Goal: Task Accomplishment & Management: Manage account settings

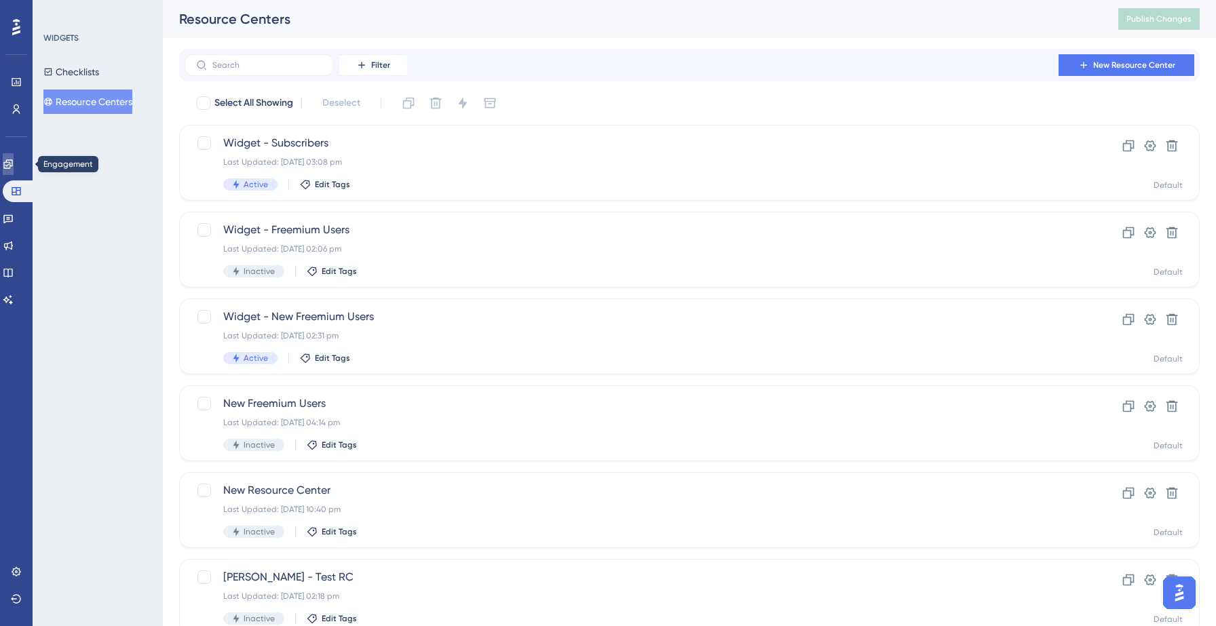
click at [12, 159] on icon at bounding box center [7, 163] width 9 height 9
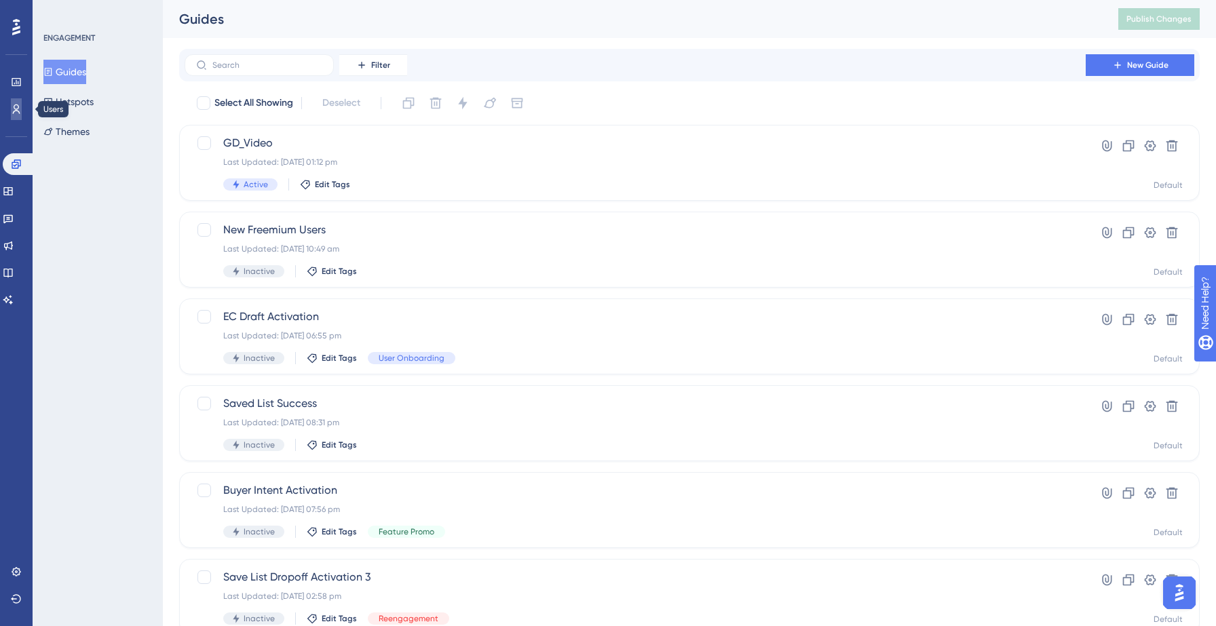
click at [21, 111] on icon at bounding box center [16, 109] width 11 height 11
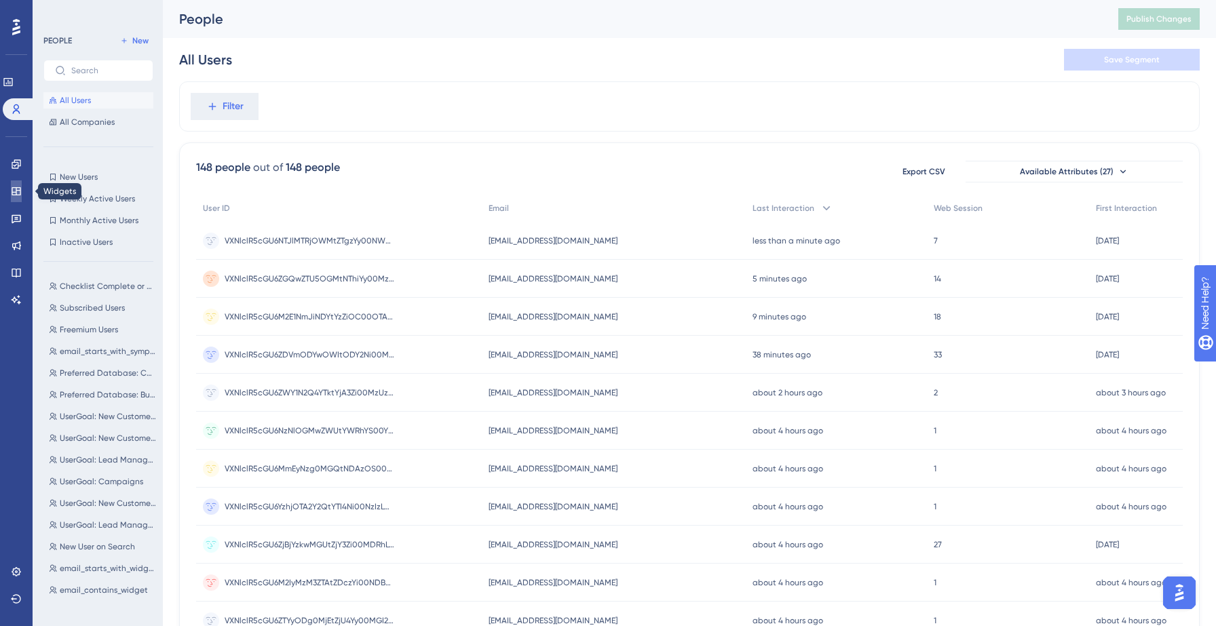
click at [11, 197] on link at bounding box center [16, 191] width 11 height 22
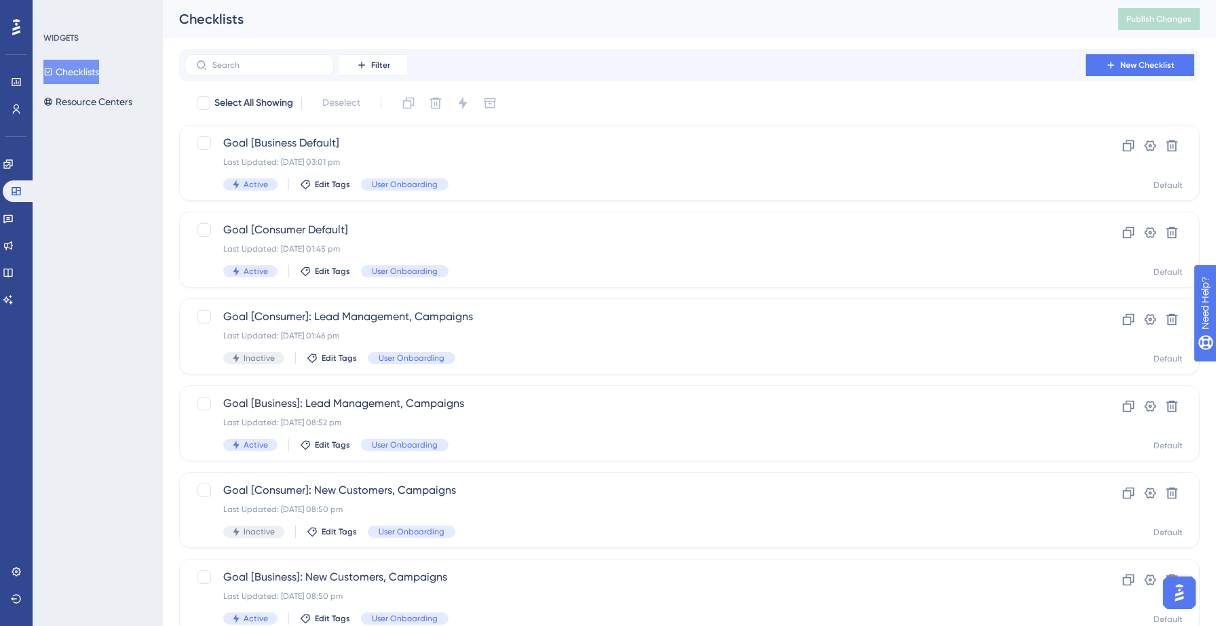
click at [104, 212] on div "WIDGETS Checklists Resource Centers" at bounding box center [98, 313] width 130 height 626
click at [13, 221] on icon at bounding box center [7, 219] width 9 height 9
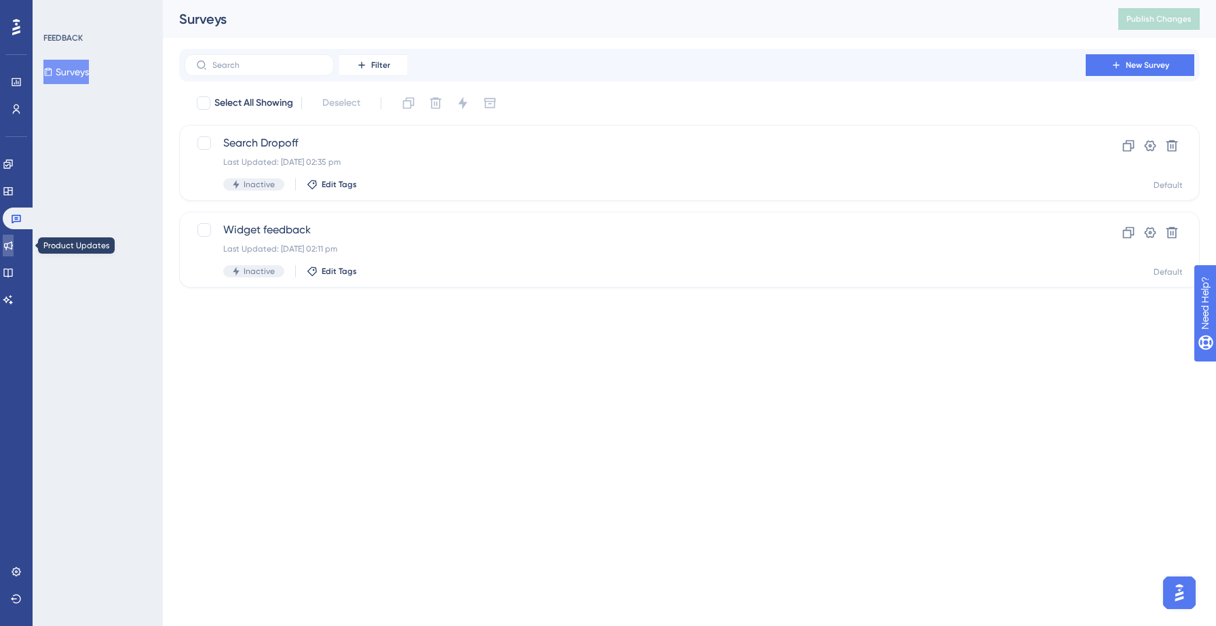
click at [14, 250] on icon at bounding box center [8, 245] width 11 height 11
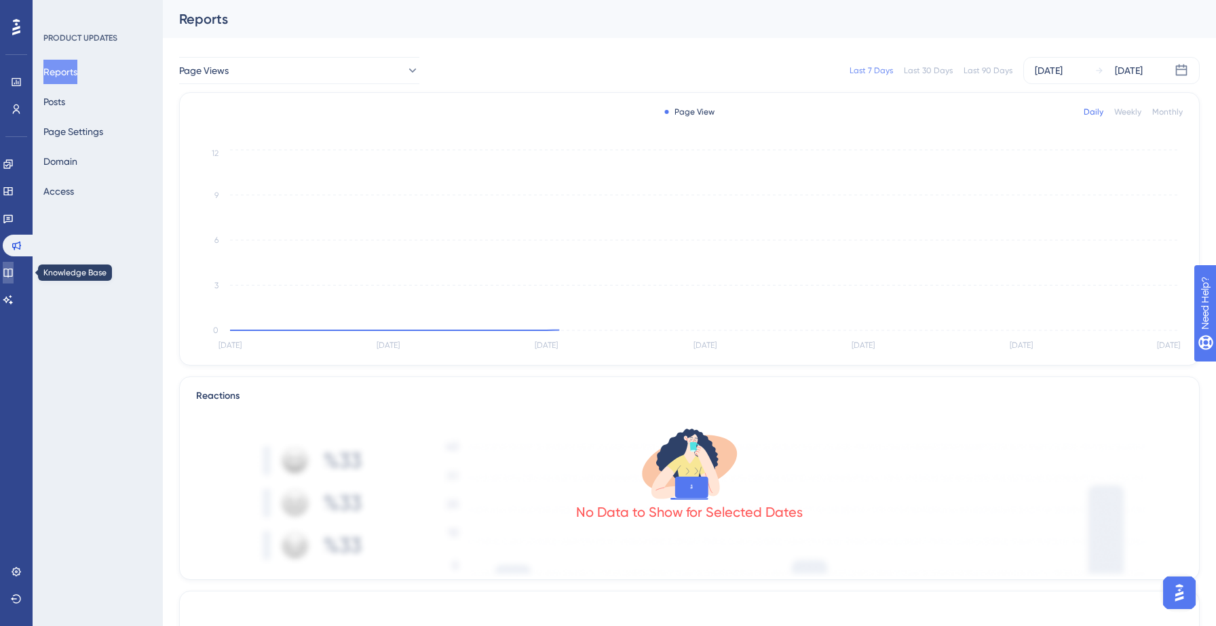
click at [14, 268] on icon at bounding box center [8, 272] width 11 height 11
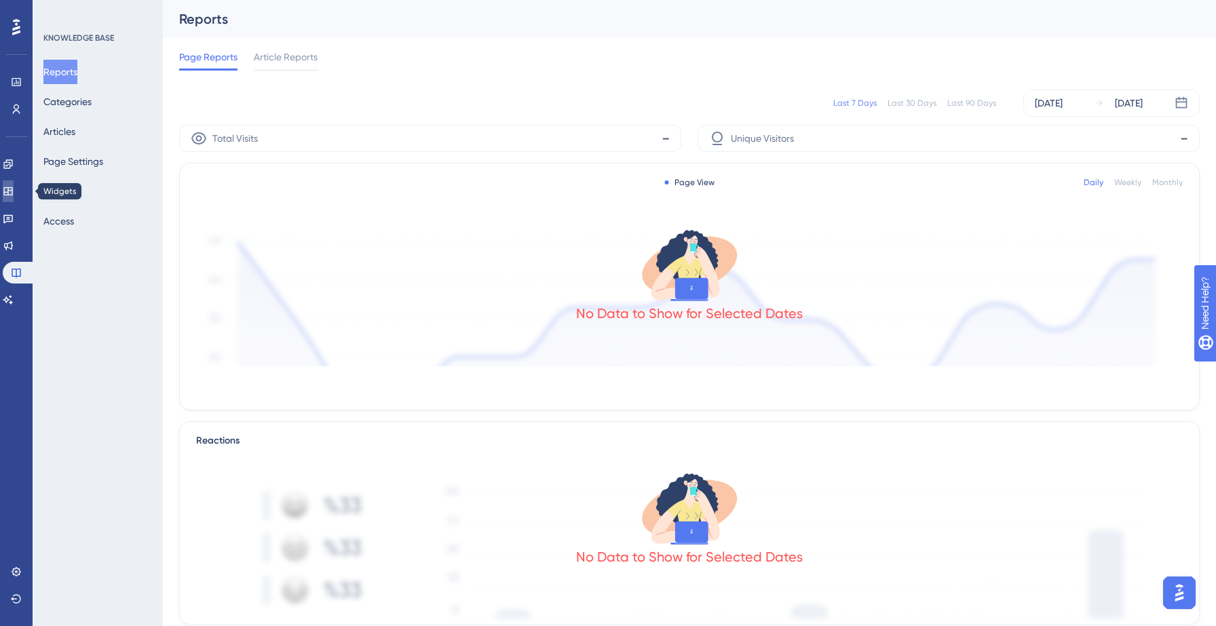
click at [14, 198] on link at bounding box center [8, 191] width 11 height 22
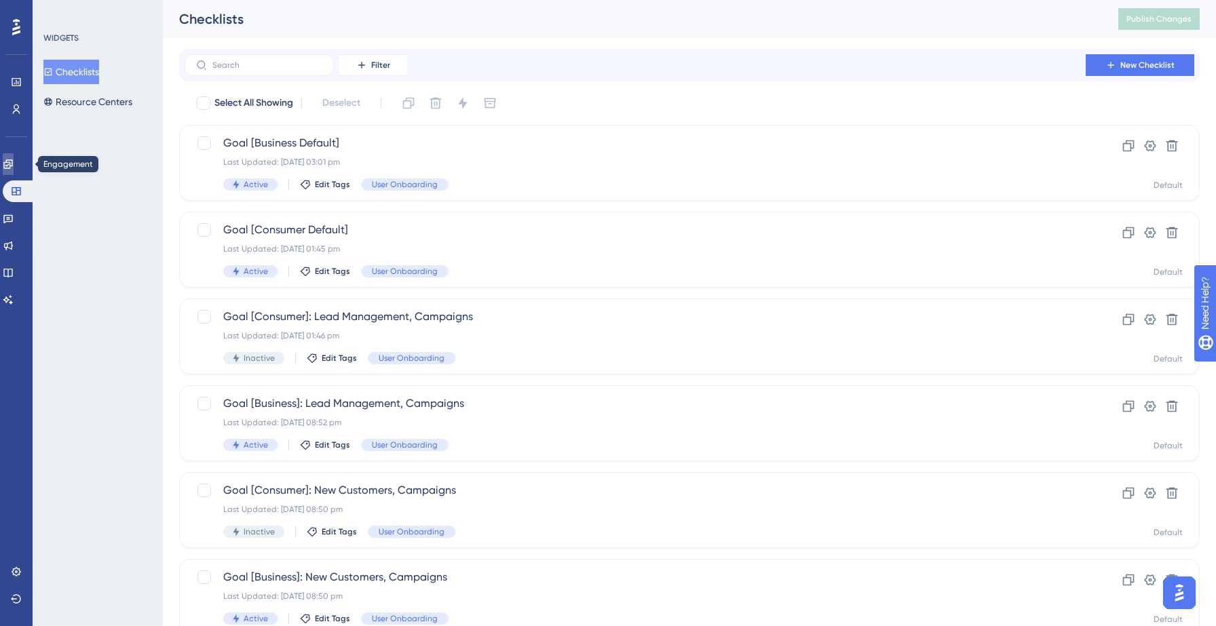
click at [12, 165] on icon at bounding box center [8, 164] width 11 height 11
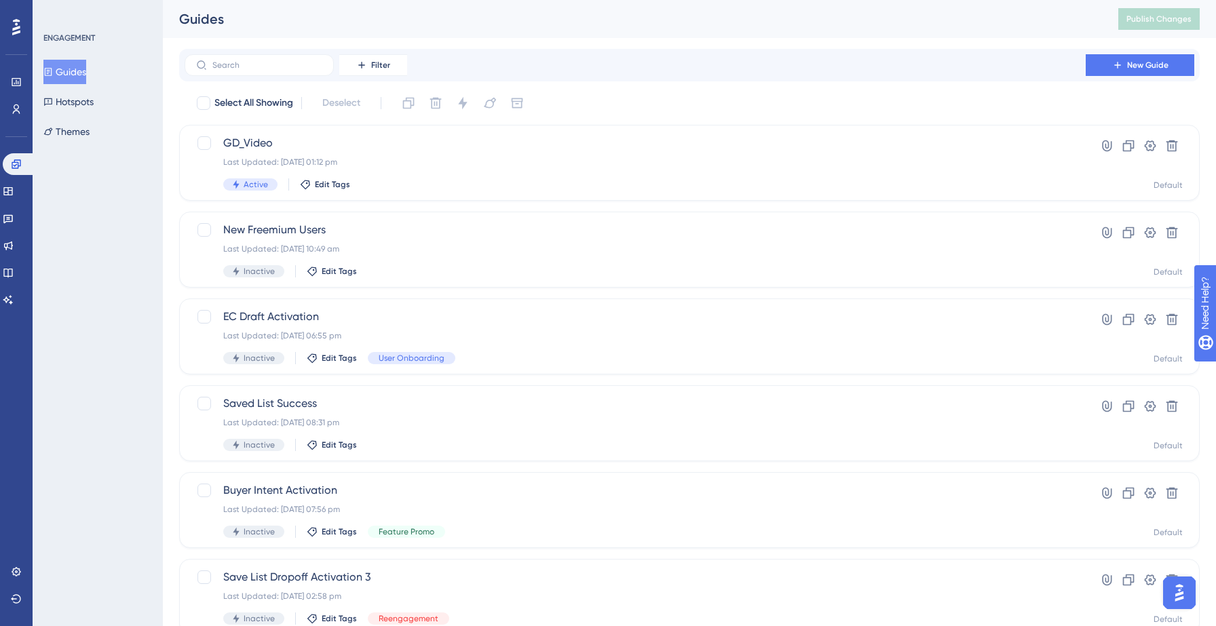
click at [71, 212] on div "ENGAGEMENT Guides Hotspots Themes" at bounding box center [98, 313] width 130 height 626
click at [120, 370] on div "ENGAGEMENT Guides Hotspots Themes" at bounding box center [98, 313] width 130 height 626
click at [1177, 593] on img "Open AI Assistant Launcher" at bounding box center [1179, 593] width 24 height 24
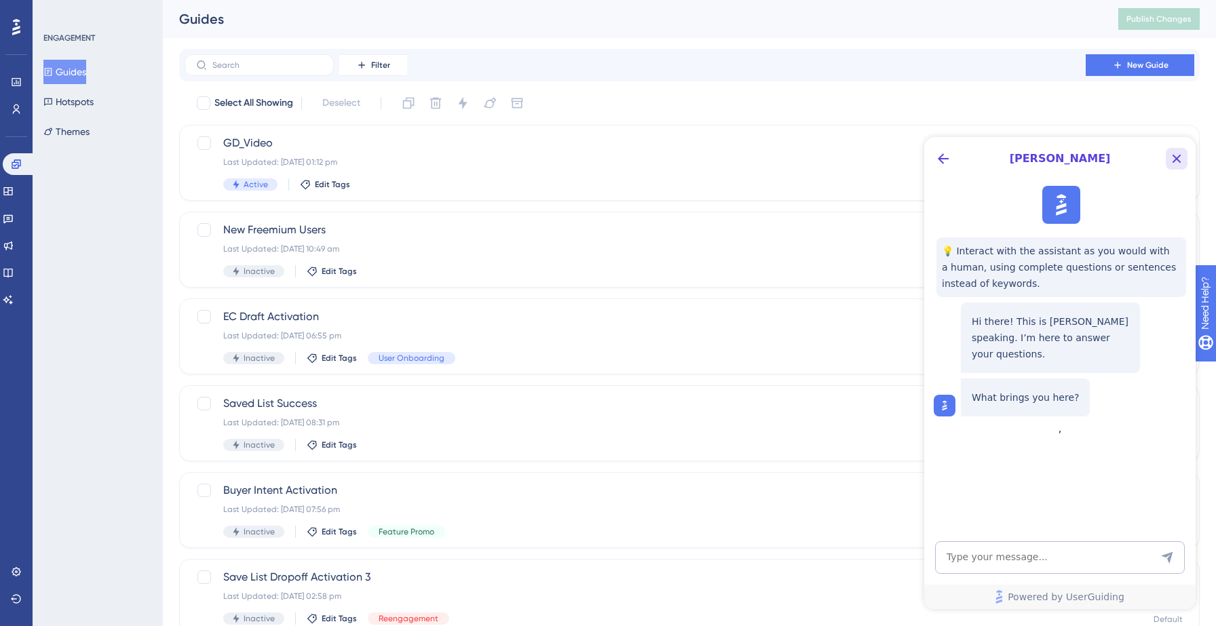
click at [1175, 155] on icon "Close Button" at bounding box center [1176, 159] width 16 height 16
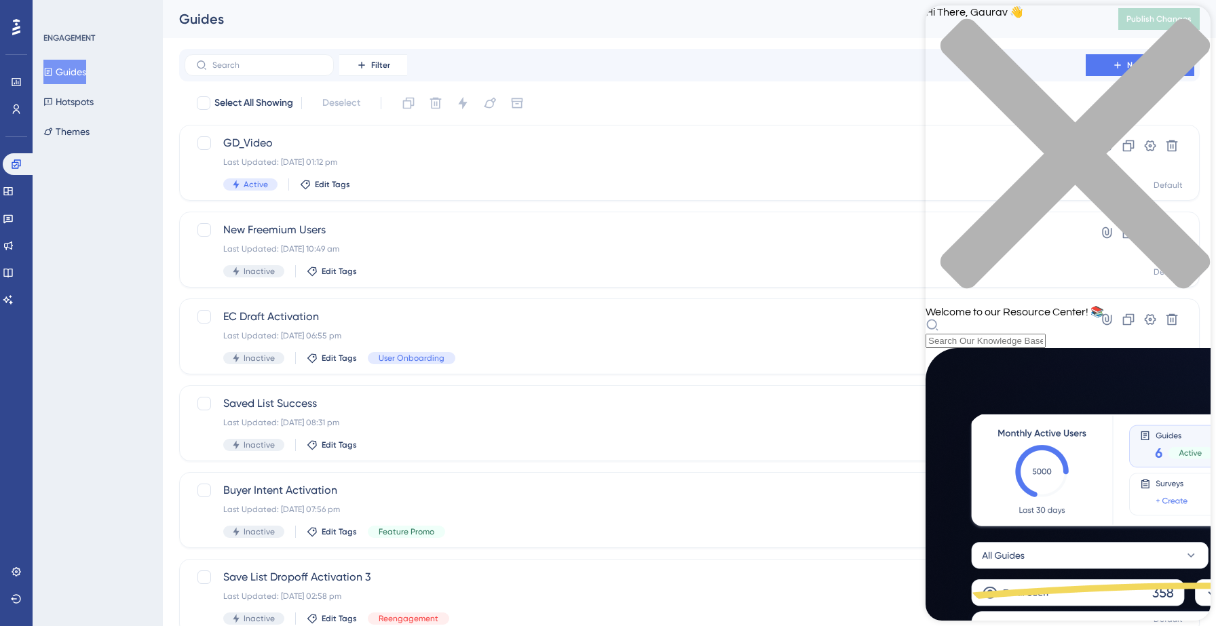
click at [1191, 20] on div "close resource center" at bounding box center [1067, 161] width 285 height 287
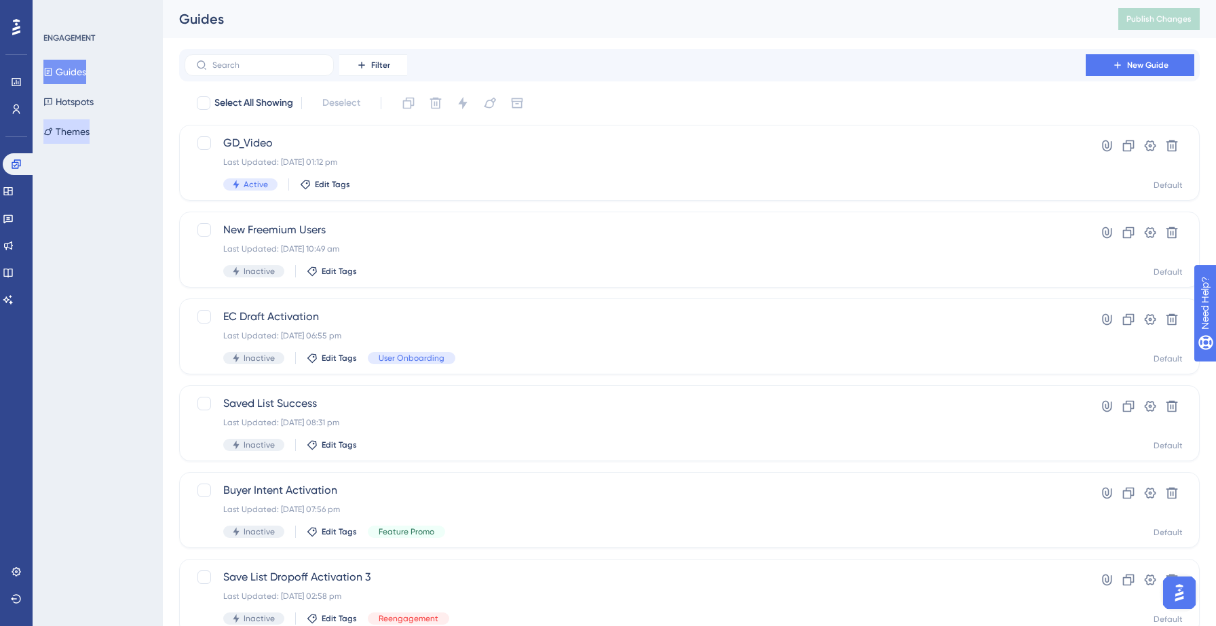
click at [71, 125] on button "Themes" at bounding box center [66, 131] width 46 height 24
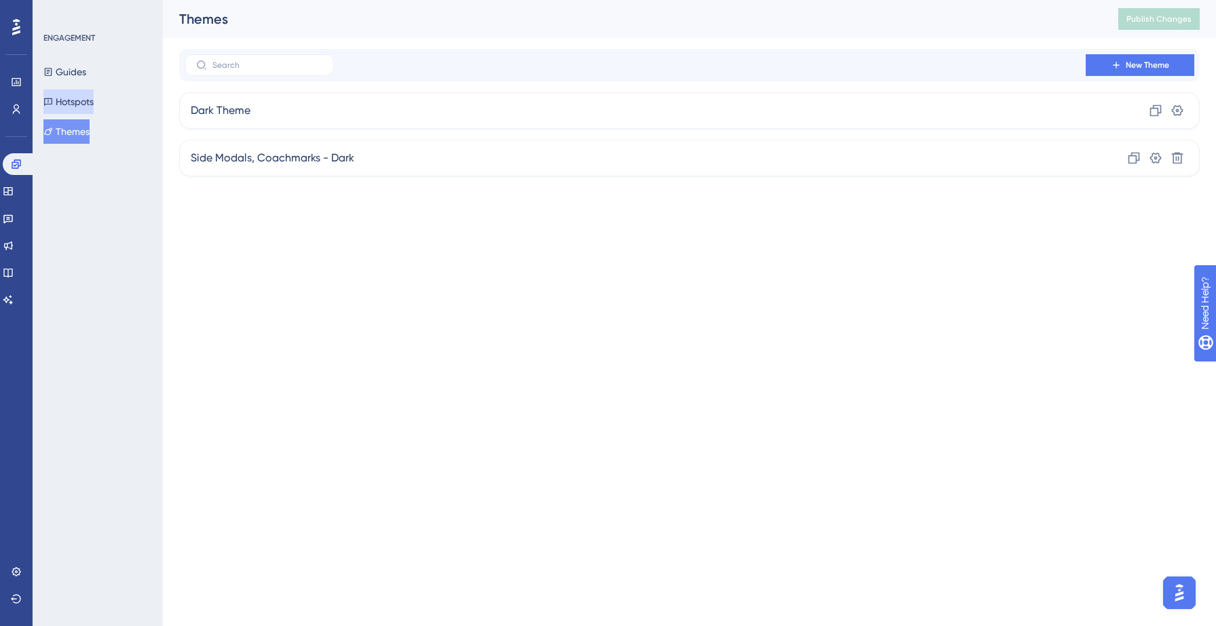
click at [81, 108] on button "Hotspots" at bounding box center [68, 102] width 50 height 24
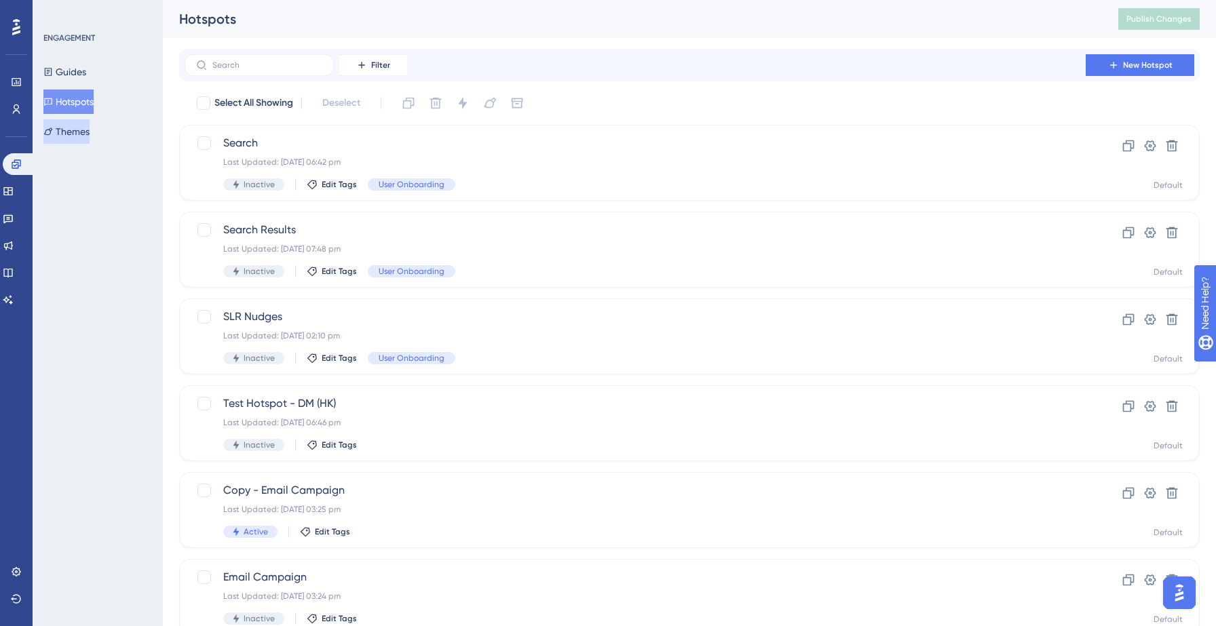
click at [82, 132] on button "Themes" at bounding box center [66, 131] width 46 height 24
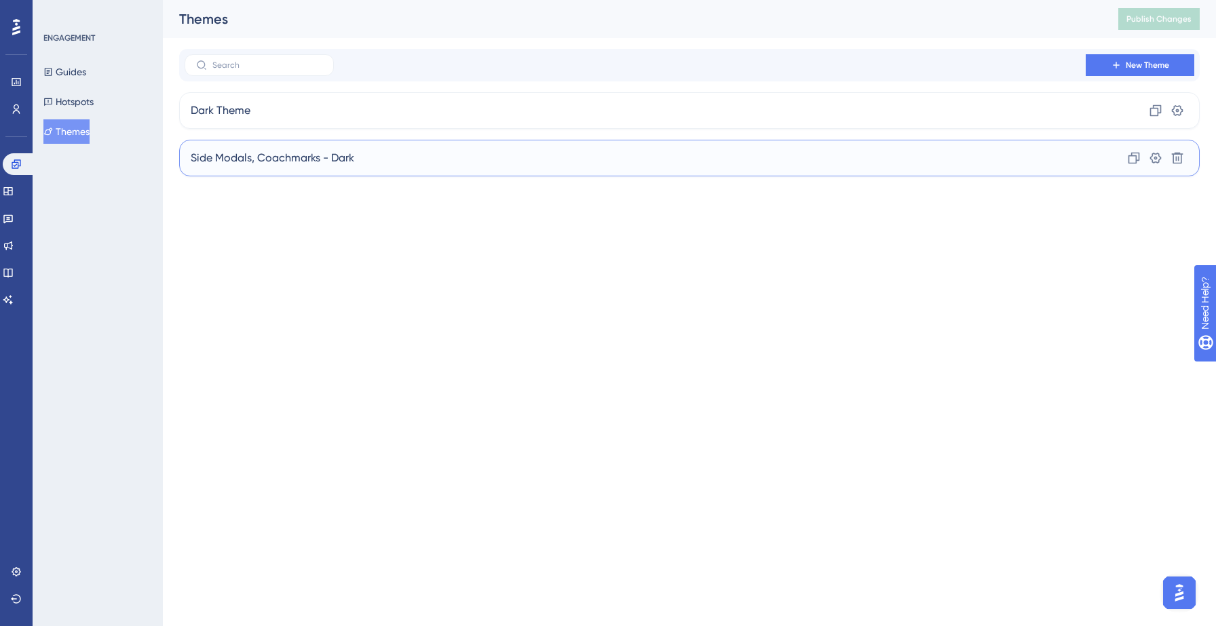
click at [445, 151] on div "Side Modals, Coachmarks - Dark Clone Settings Delete" at bounding box center [689, 158] width 1020 height 37
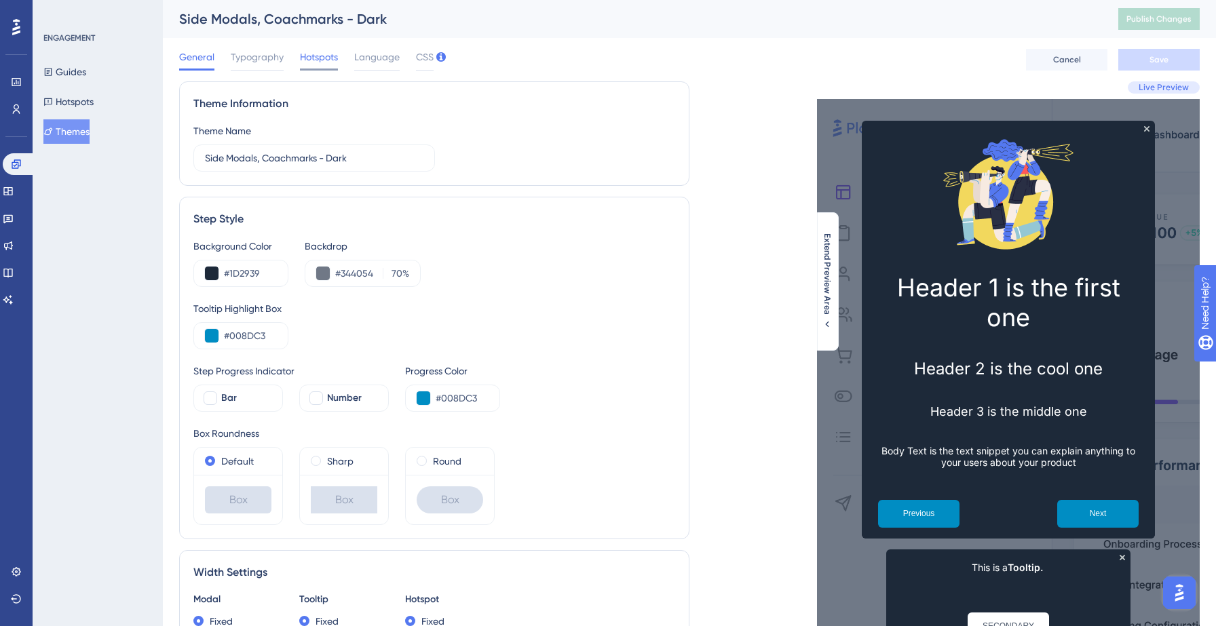
click at [328, 62] on span "Hotspots" at bounding box center [319, 57] width 38 height 16
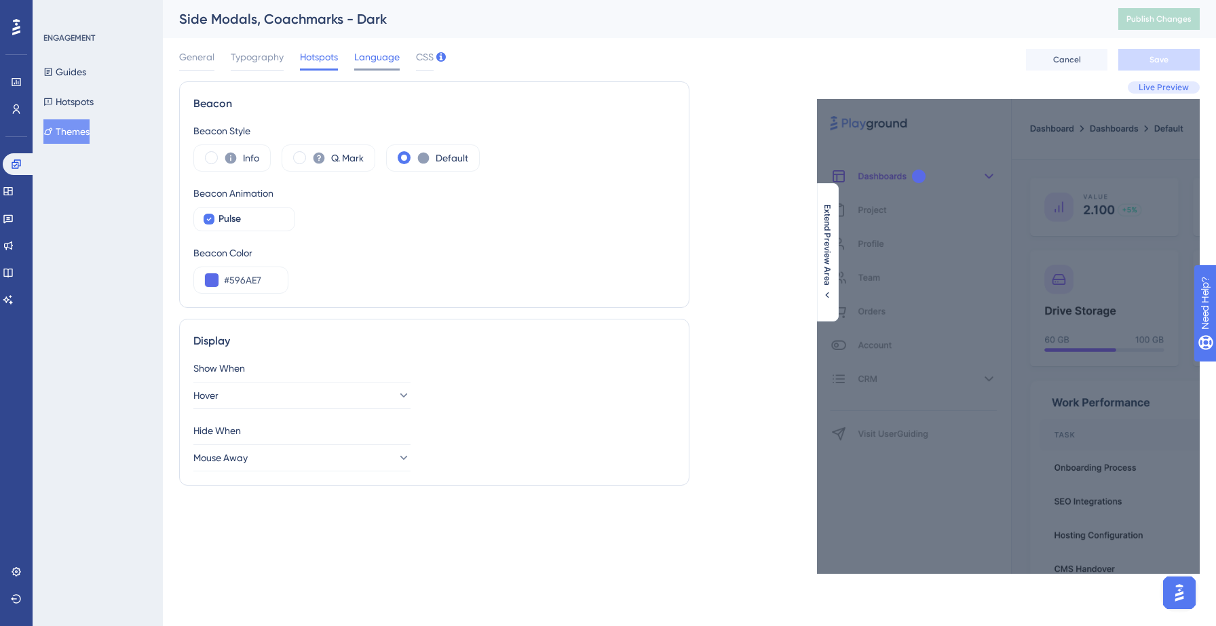
click at [362, 62] on span "Language" at bounding box center [376, 57] width 45 height 16
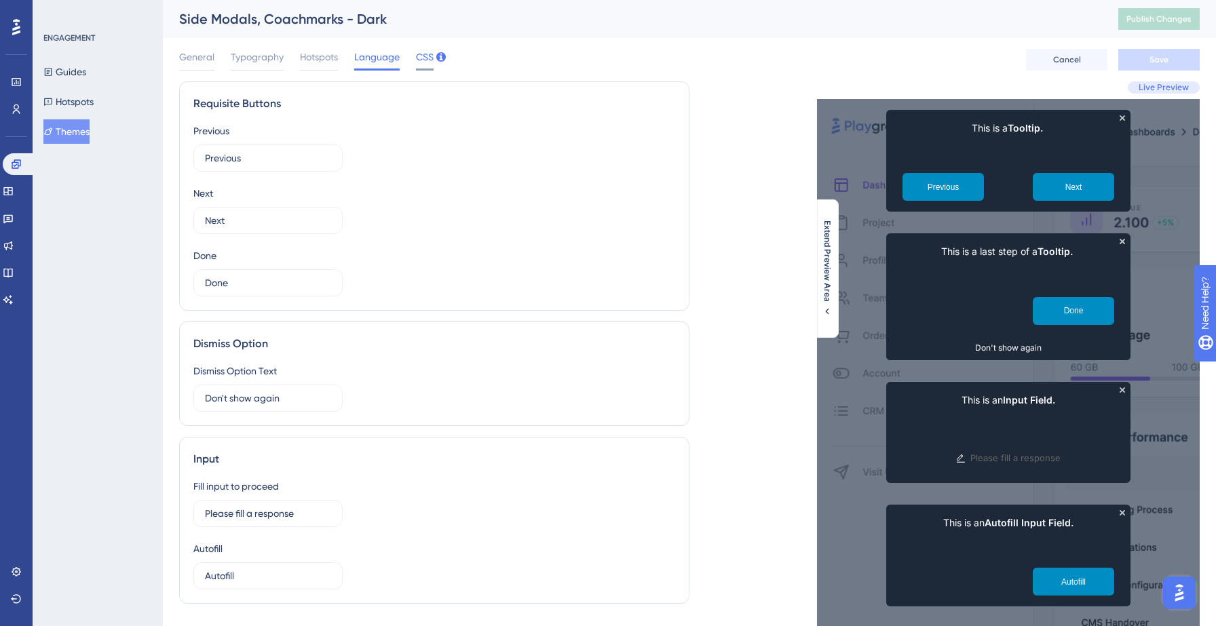
click at [416, 62] on span "CSS" at bounding box center [425, 57] width 18 height 16
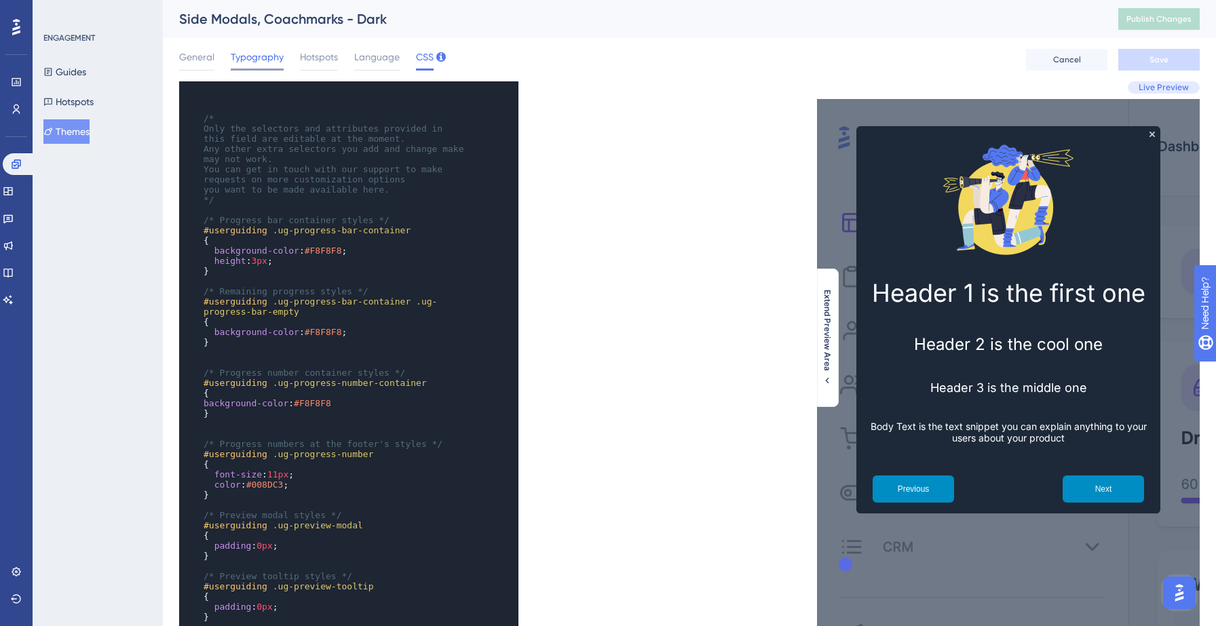
click at [248, 62] on span "Typography" at bounding box center [257, 57] width 53 height 16
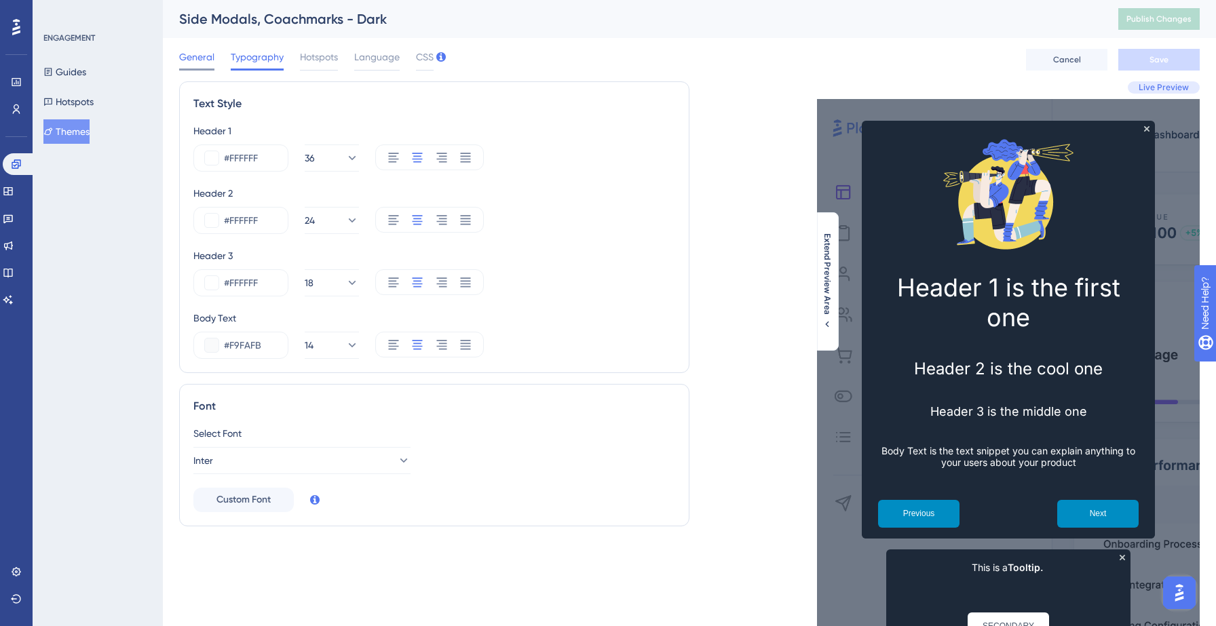
click at [197, 66] on div "General" at bounding box center [196, 60] width 35 height 22
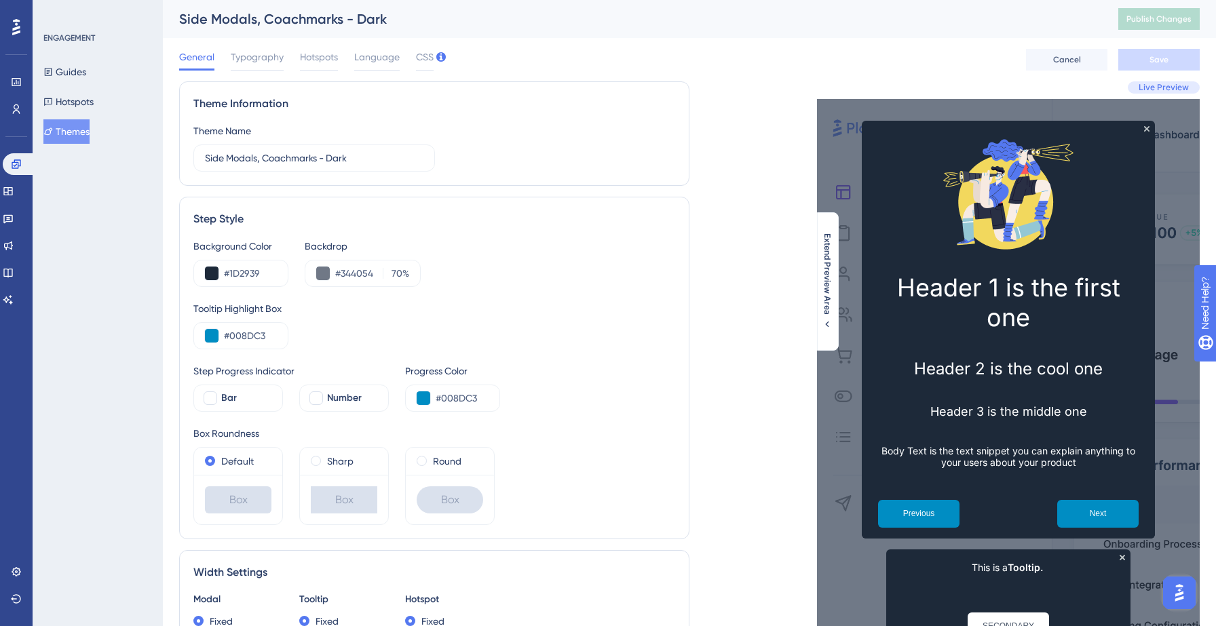
click at [77, 115] on div "Guides Hotspots Themes" at bounding box center [98, 102] width 110 height 84
click at [83, 99] on button "Hotspots" at bounding box center [68, 102] width 50 height 24
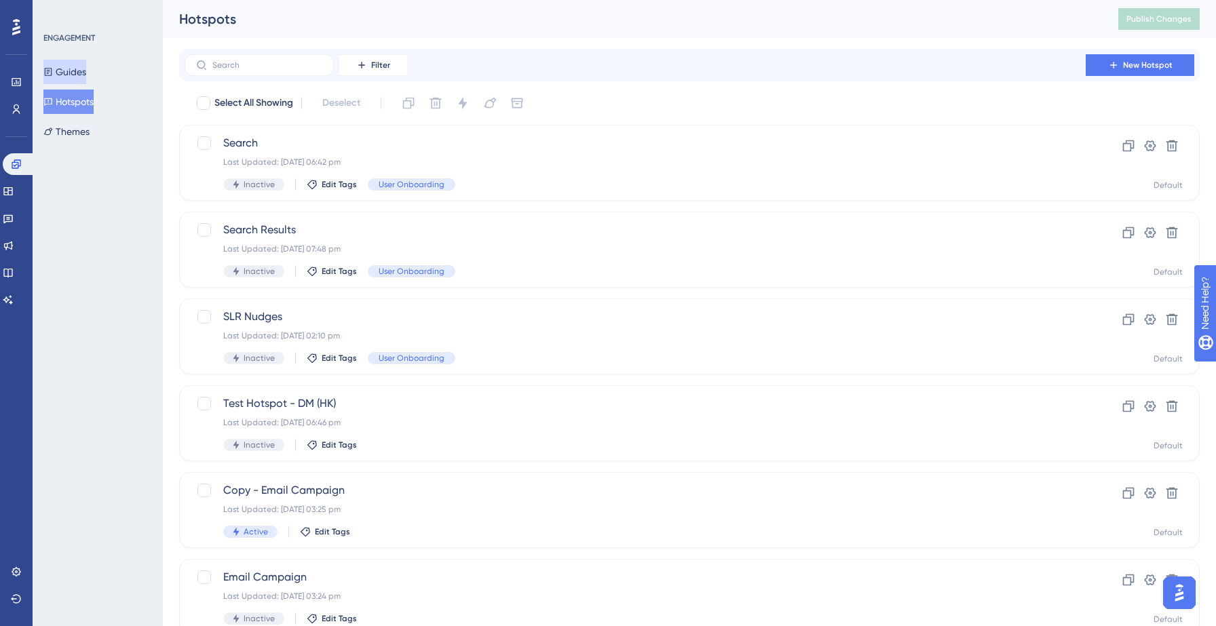
click at [82, 75] on button "Guides" at bounding box center [64, 72] width 43 height 24
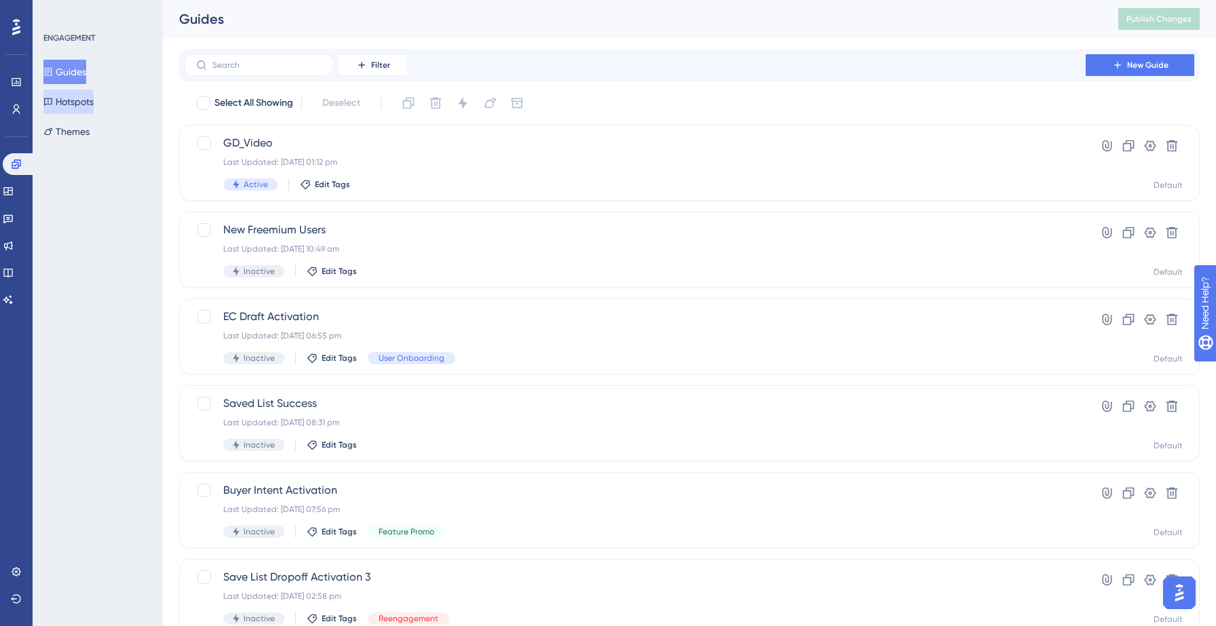
click at [82, 99] on button "Hotspots" at bounding box center [68, 102] width 50 height 24
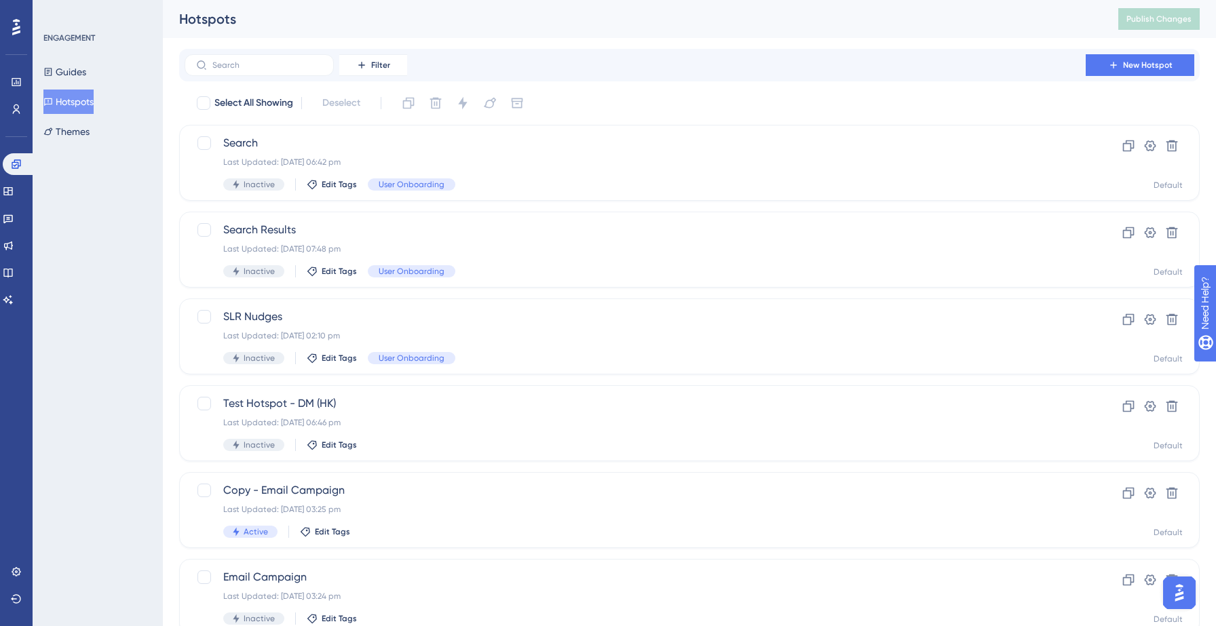
click at [82, 119] on div "Guides Hotspots Themes" at bounding box center [98, 102] width 110 height 84
click at [82, 124] on button "Themes" at bounding box center [66, 131] width 46 height 24
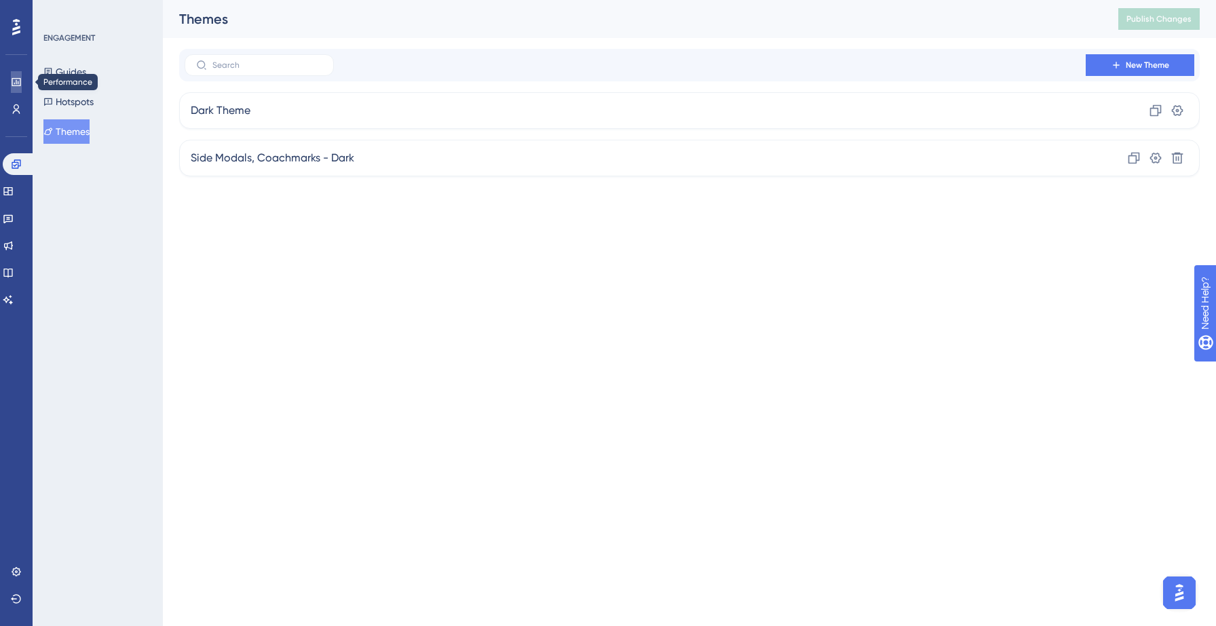
click at [21, 83] on icon at bounding box center [16, 82] width 11 height 11
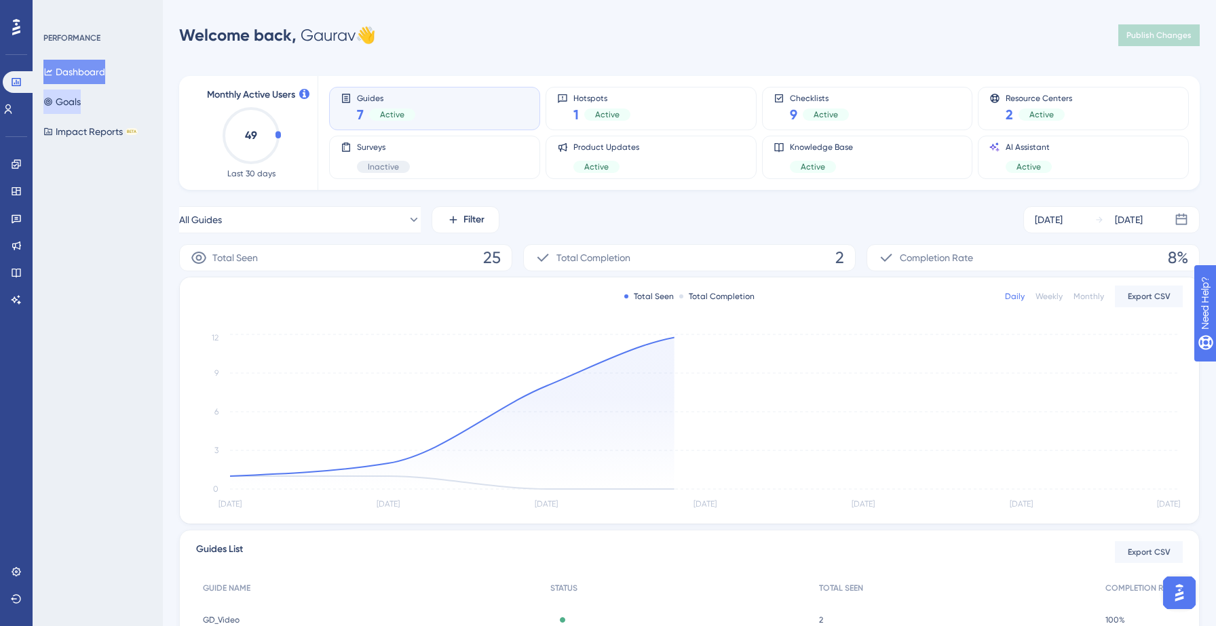
click at [61, 100] on button "Goals" at bounding box center [61, 102] width 37 height 24
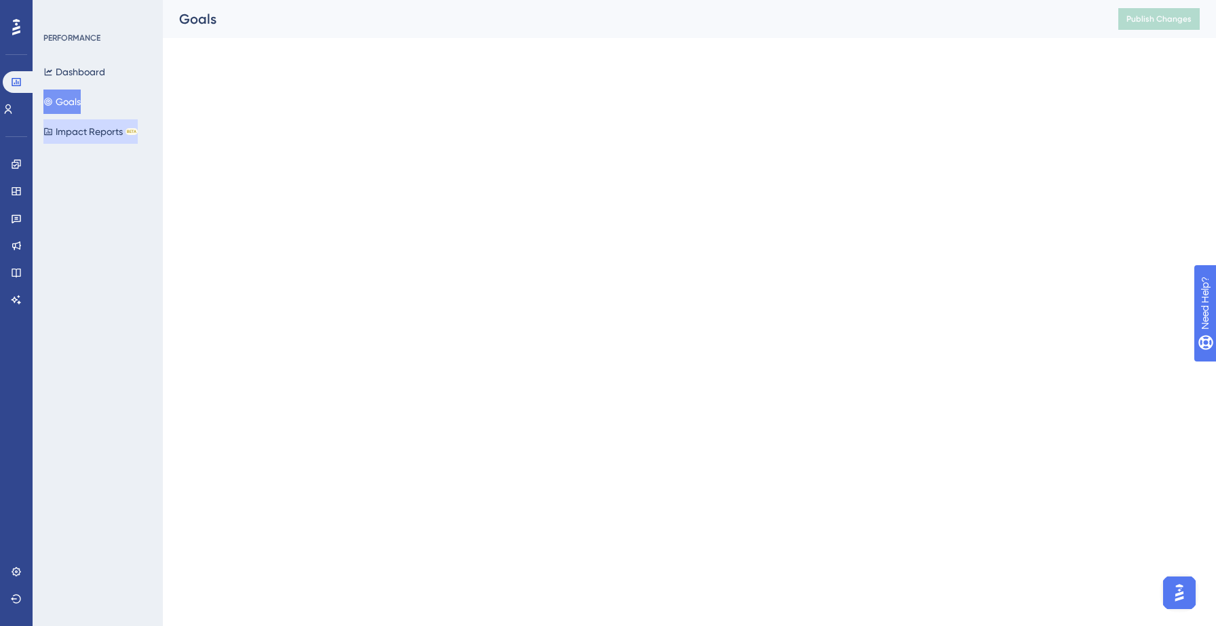
click at [64, 128] on button "Impact Reports BETA" at bounding box center [90, 131] width 94 height 24
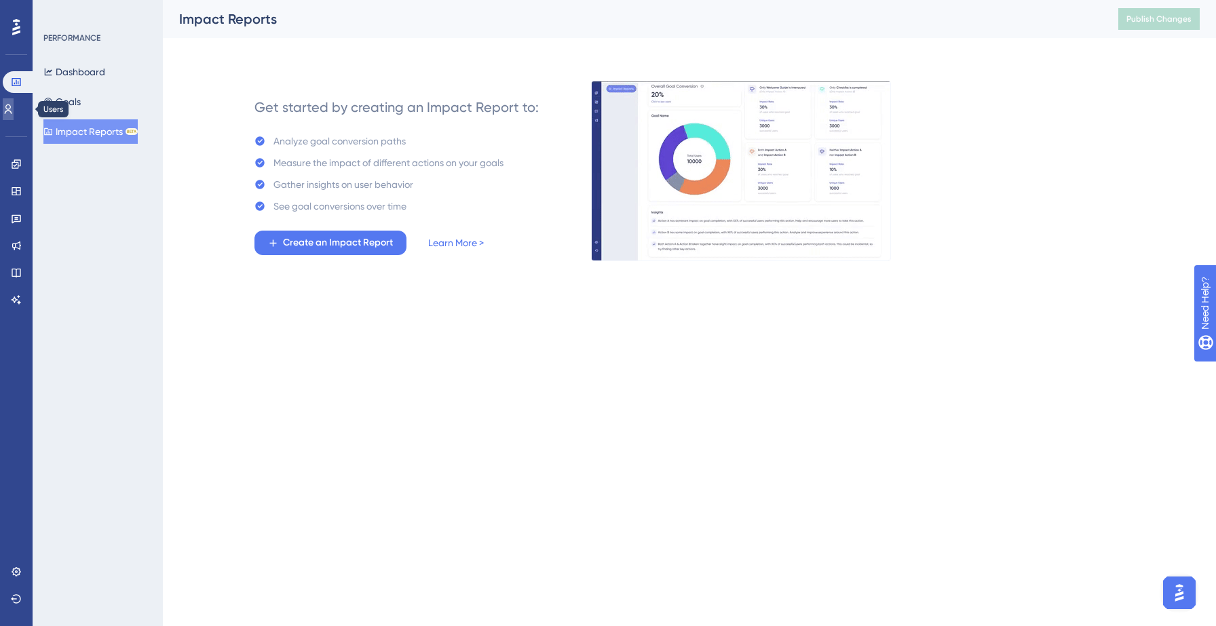
click at [12, 111] on icon at bounding box center [8, 109] width 11 height 11
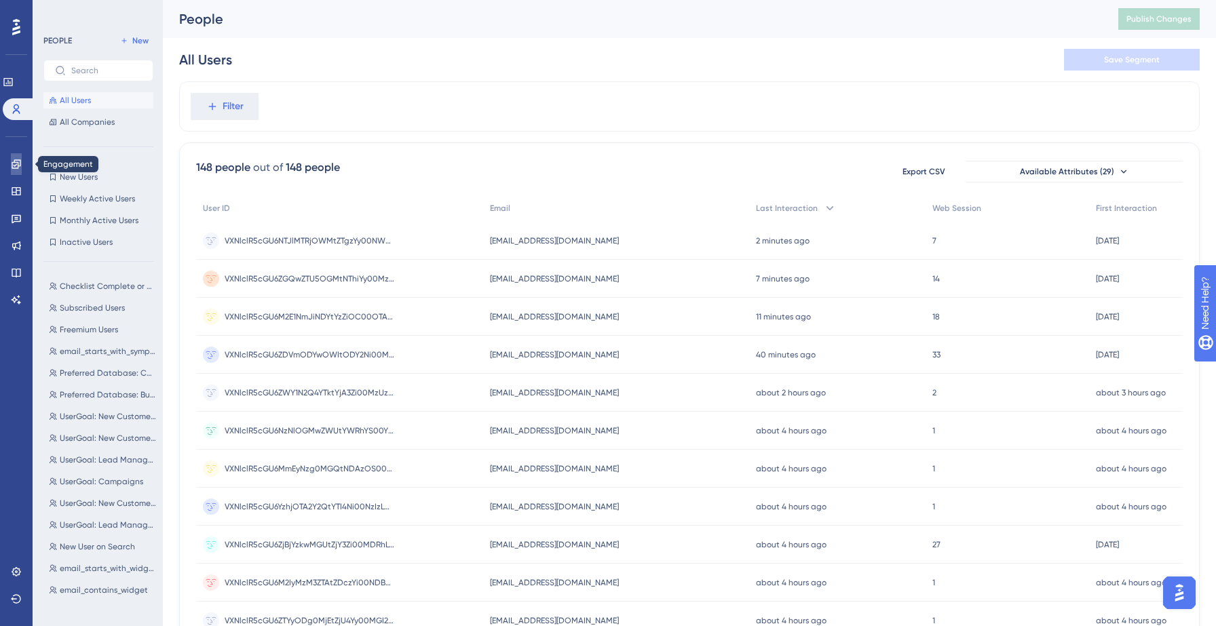
click at [14, 163] on icon at bounding box center [16, 164] width 11 height 11
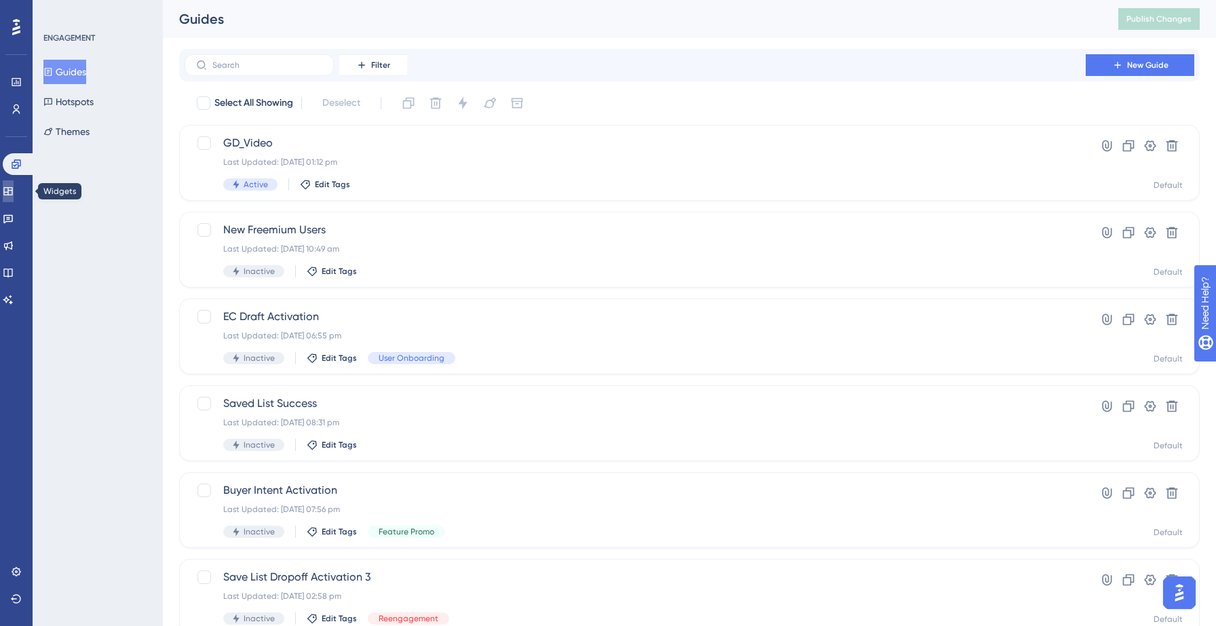
click at [14, 193] on icon at bounding box center [8, 191] width 11 height 11
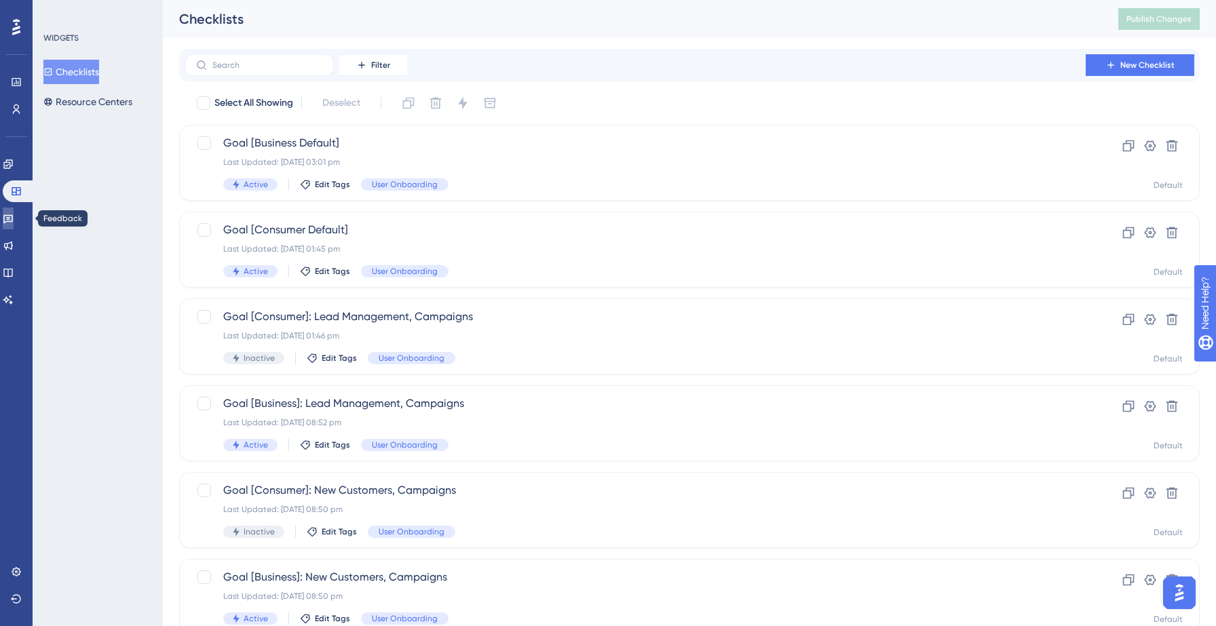
click at [10, 225] on link at bounding box center [8, 219] width 11 height 22
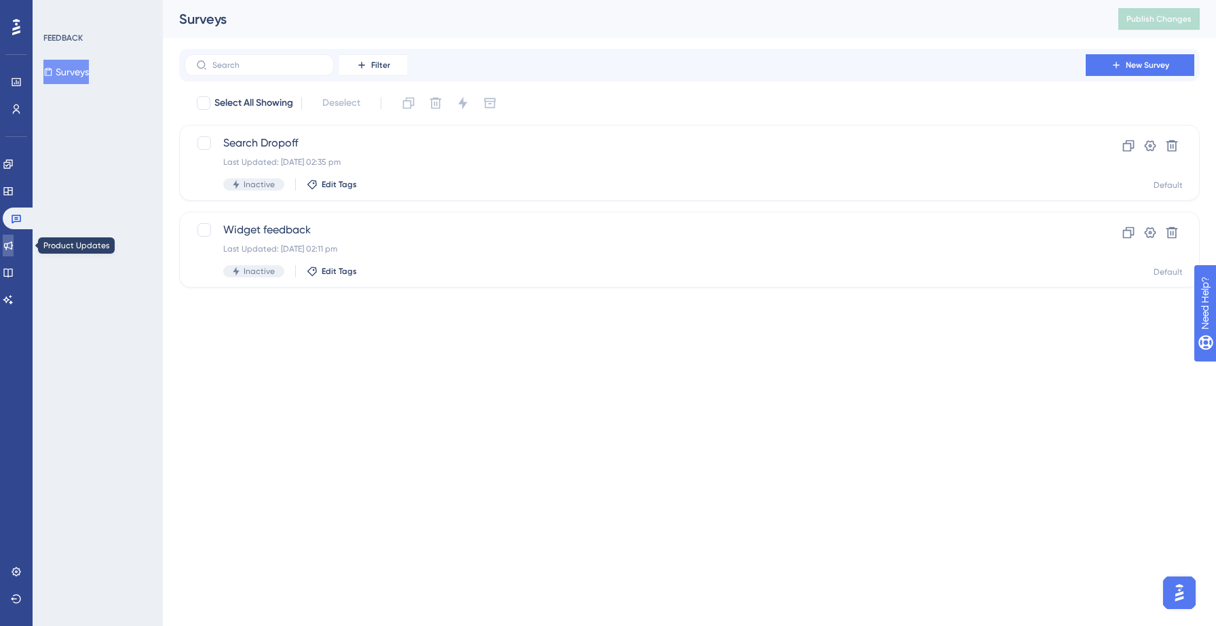
click at [14, 244] on icon at bounding box center [8, 245] width 11 height 11
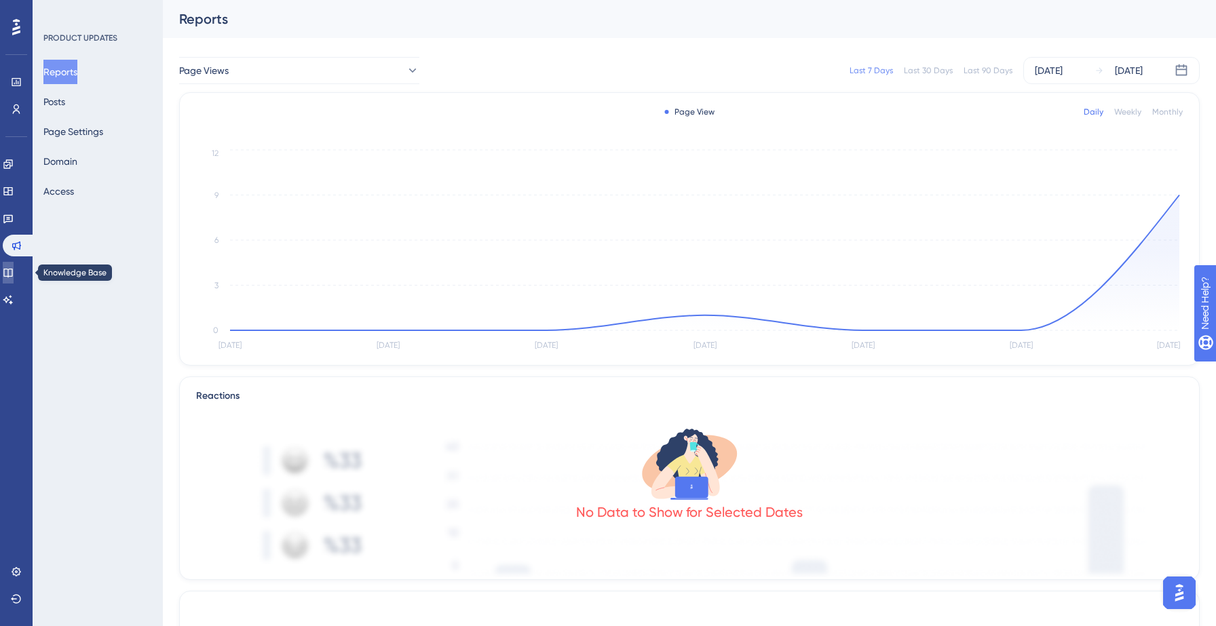
click at [14, 265] on link at bounding box center [8, 273] width 11 height 22
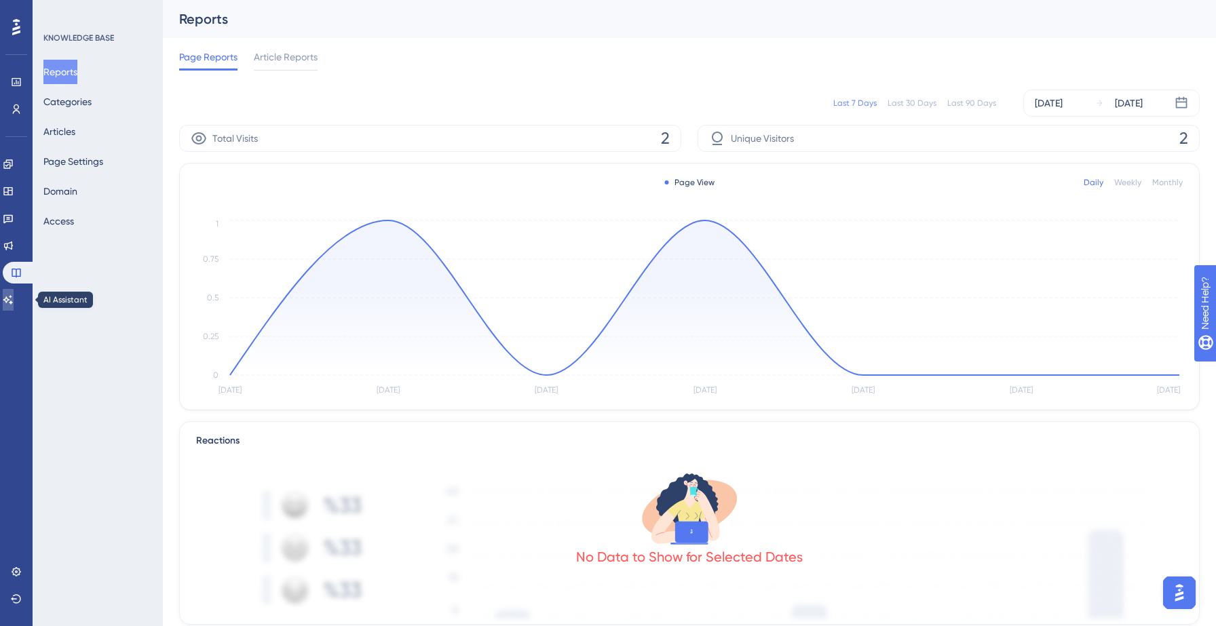
click at [13, 300] on icon at bounding box center [7, 299] width 9 height 9
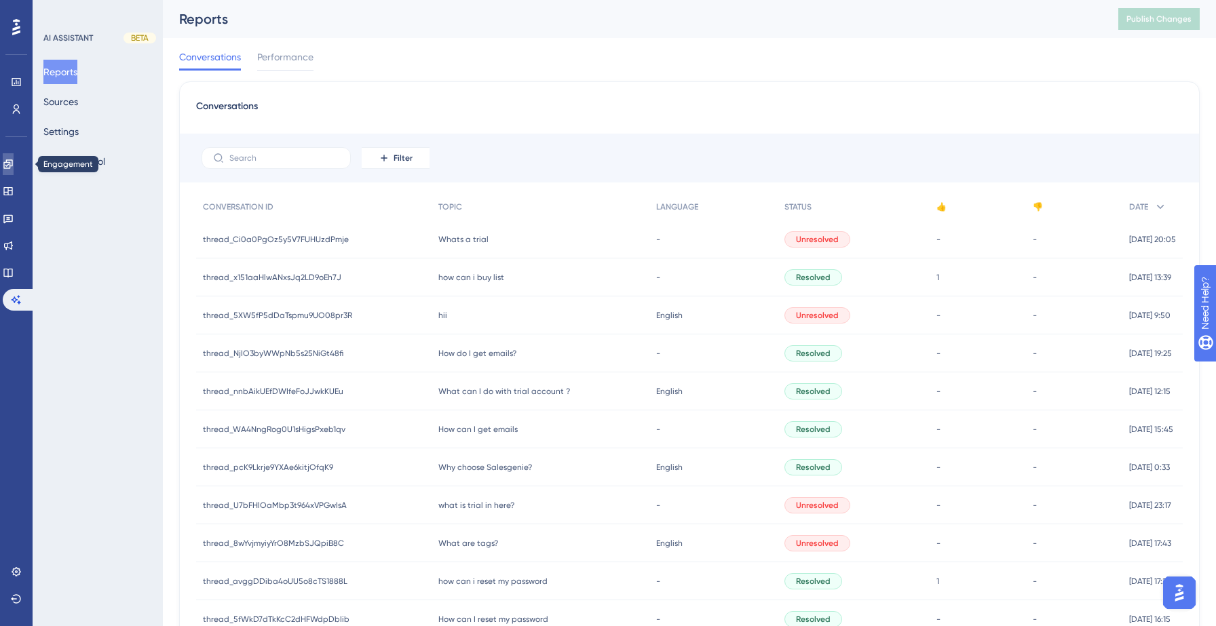
click at [14, 168] on icon at bounding box center [8, 164] width 11 height 11
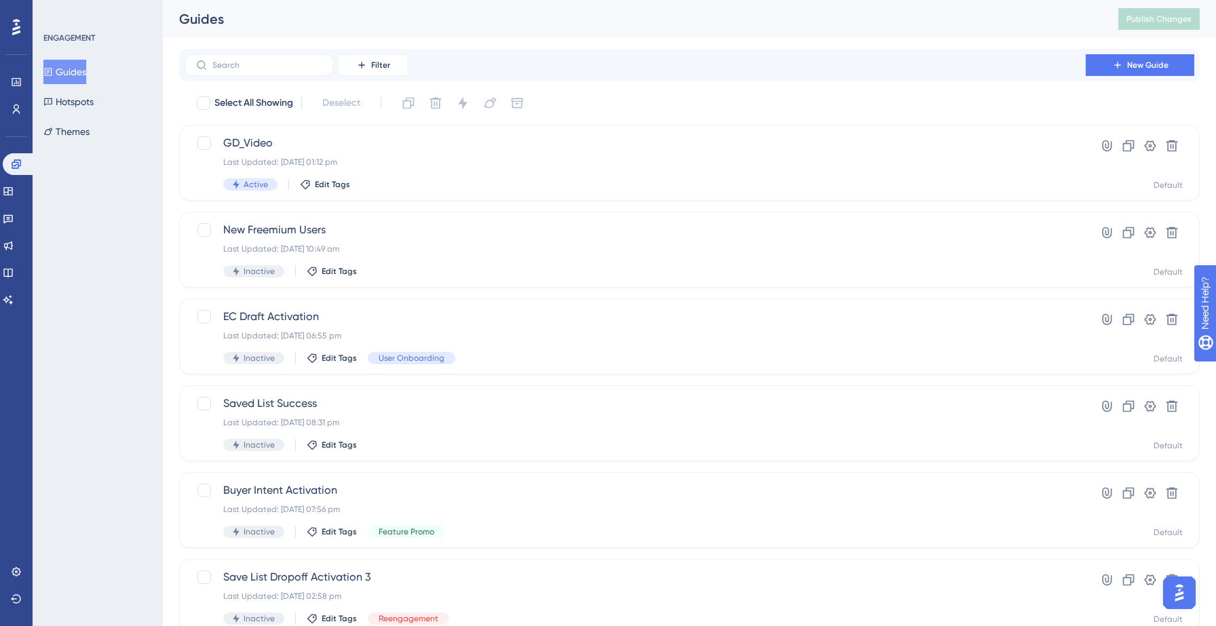
click at [136, 372] on div "ENGAGEMENT Guides Hotspots Themes" at bounding box center [98, 313] width 130 height 626
click at [12, 568] on icon at bounding box center [16, 571] width 11 height 11
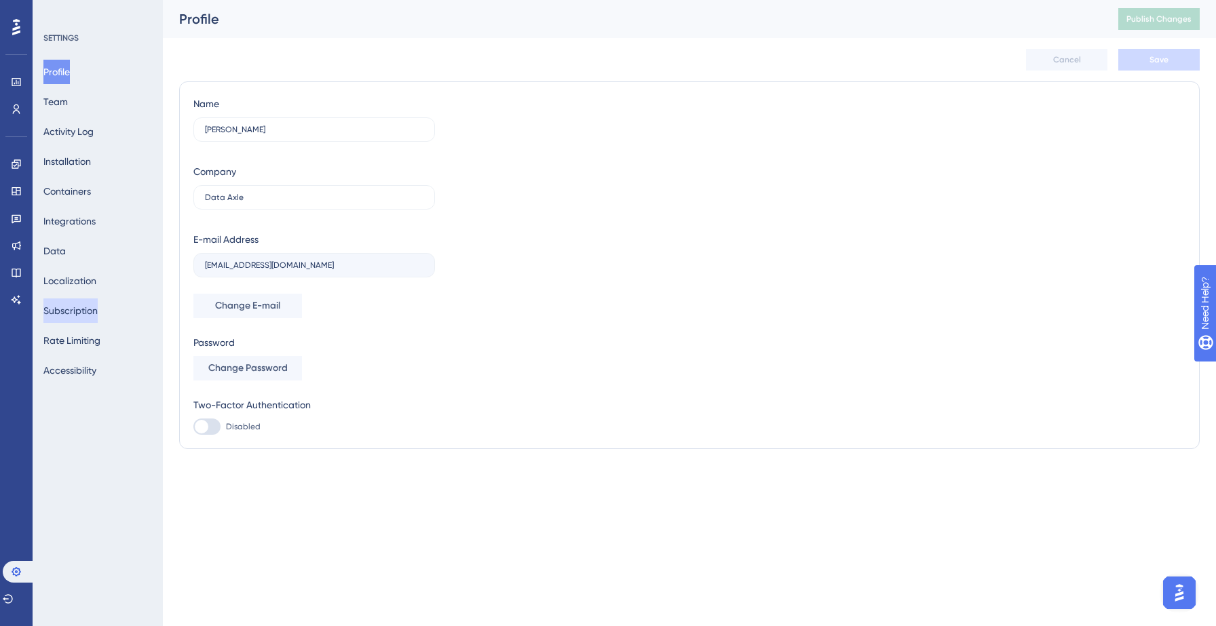
click at [82, 307] on button "Subscription" at bounding box center [70, 311] width 54 height 24
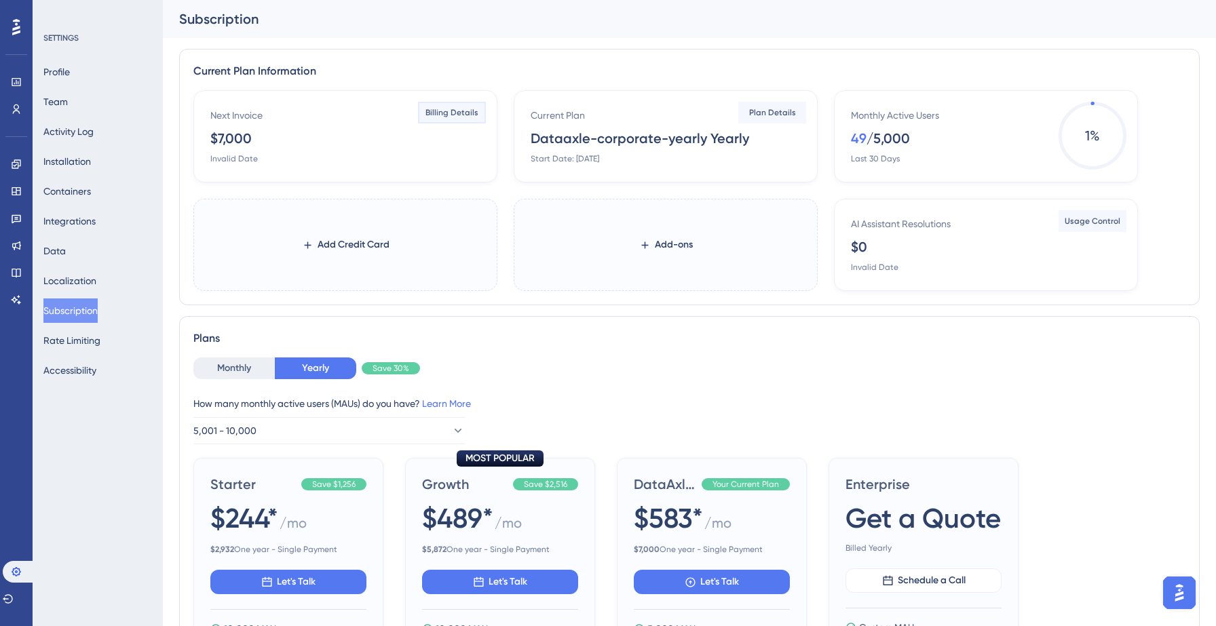
click at [459, 113] on span "Billing Details" at bounding box center [451, 112] width 53 height 11
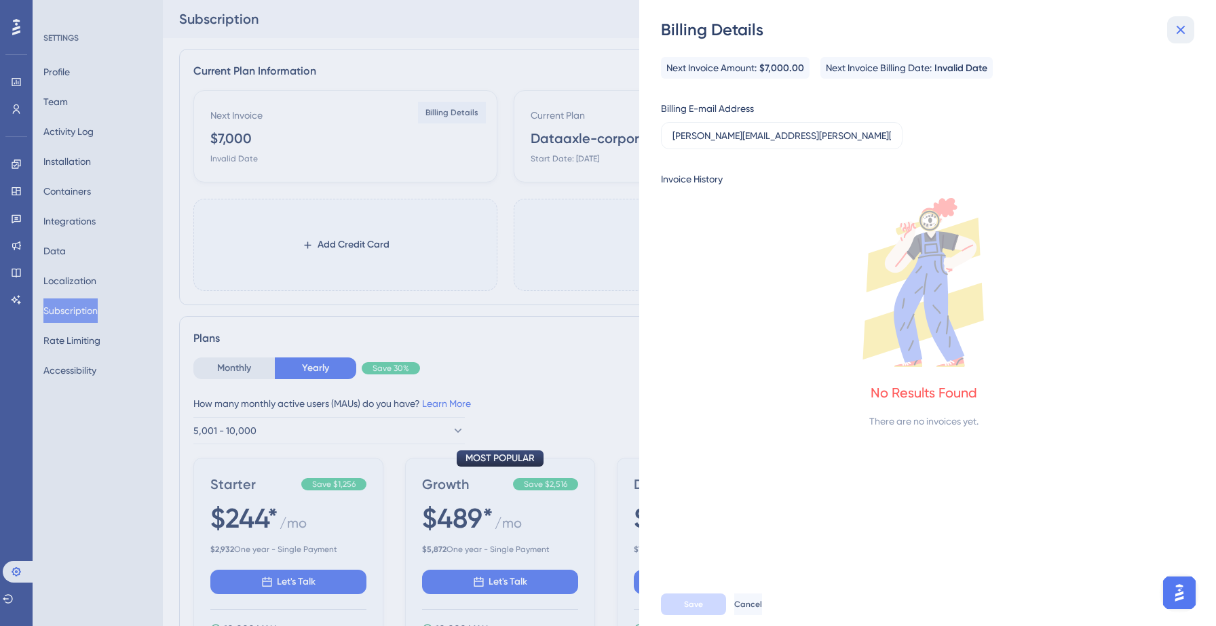
click at [1180, 27] on icon at bounding box center [1180, 30] width 16 height 16
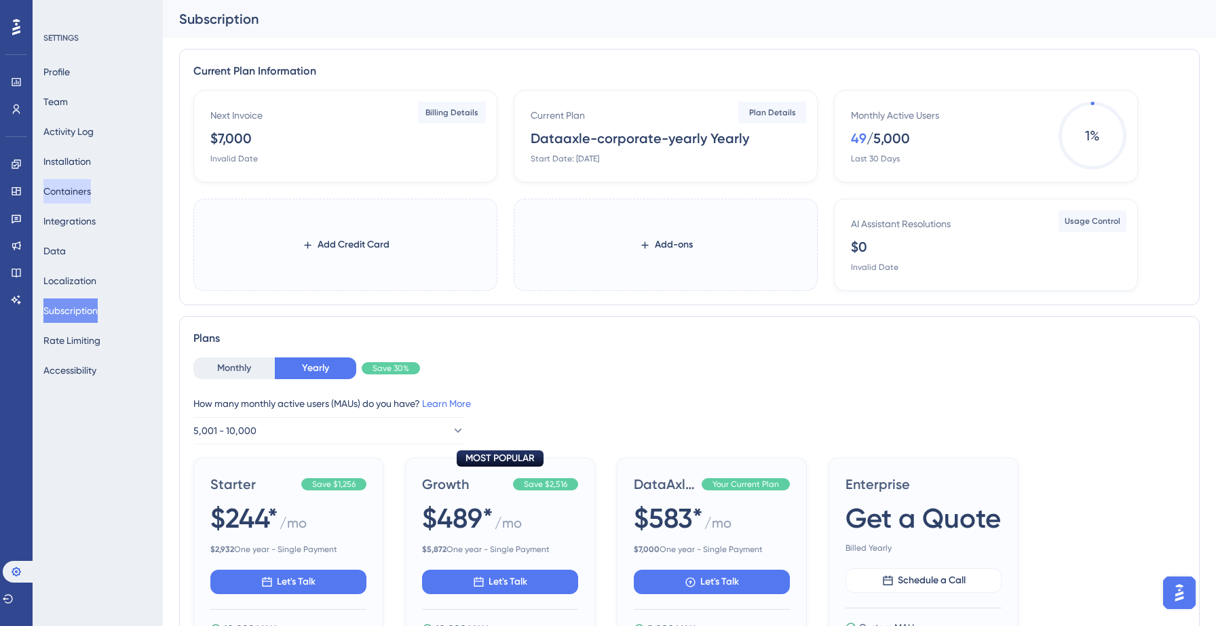
click at [91, 194] on button "Containers" at bounding box center [66, 191] width 47 height 24
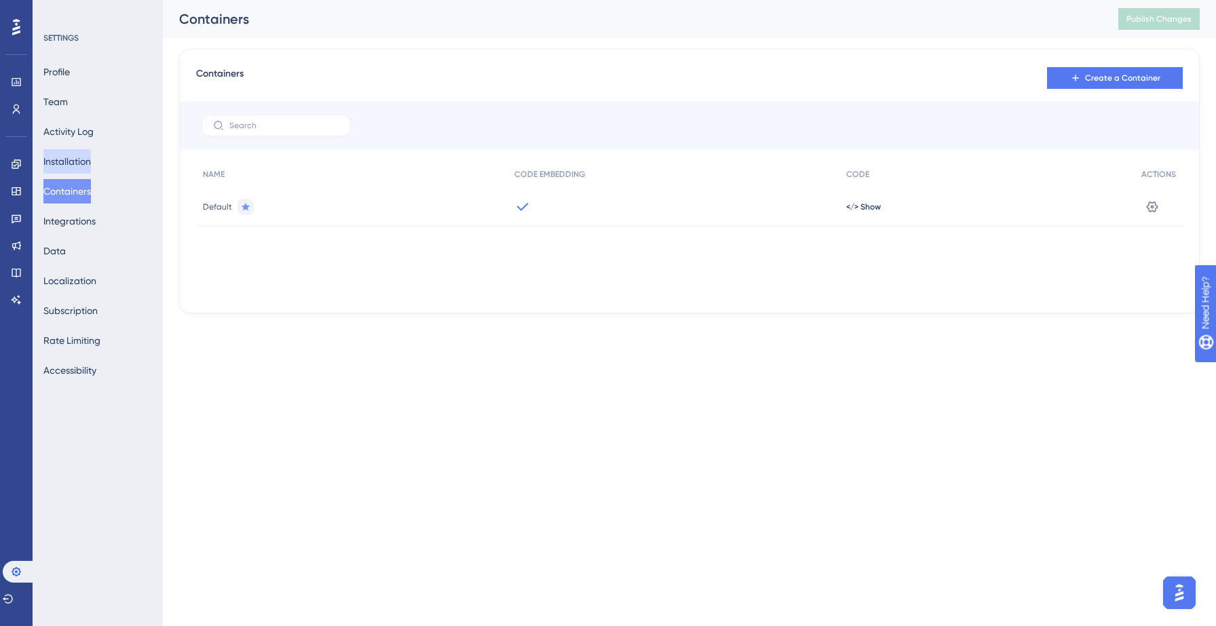
click at [82, 166] on button "Installation" at bounding box center [66, 161] width 47 height 24
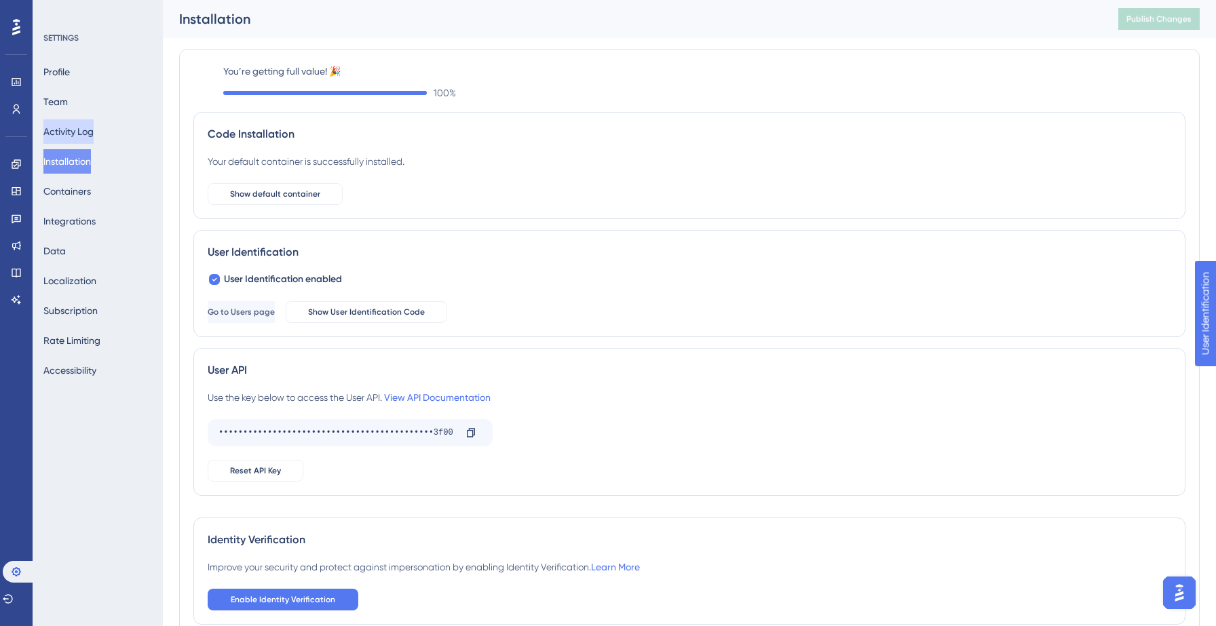
click at [83, 138] on button "Activity Log" at bounding box center [68, 131] width 50 height 24
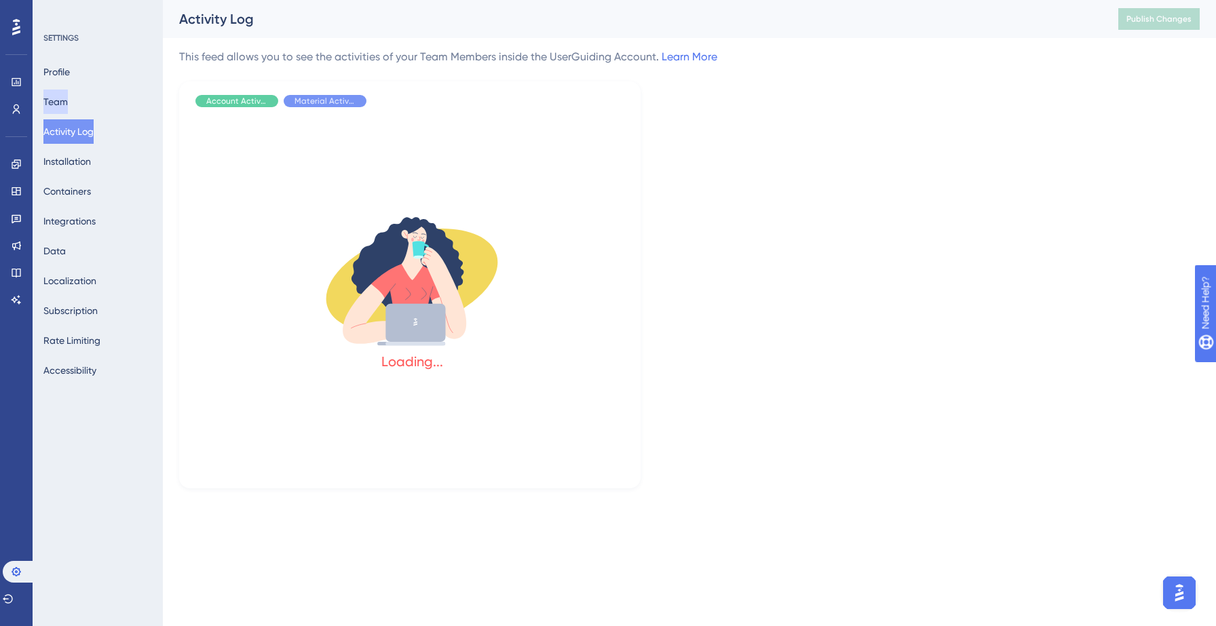
click at [68, 100] on button "Team" at bounding box center [55, 102] width 24 height 24
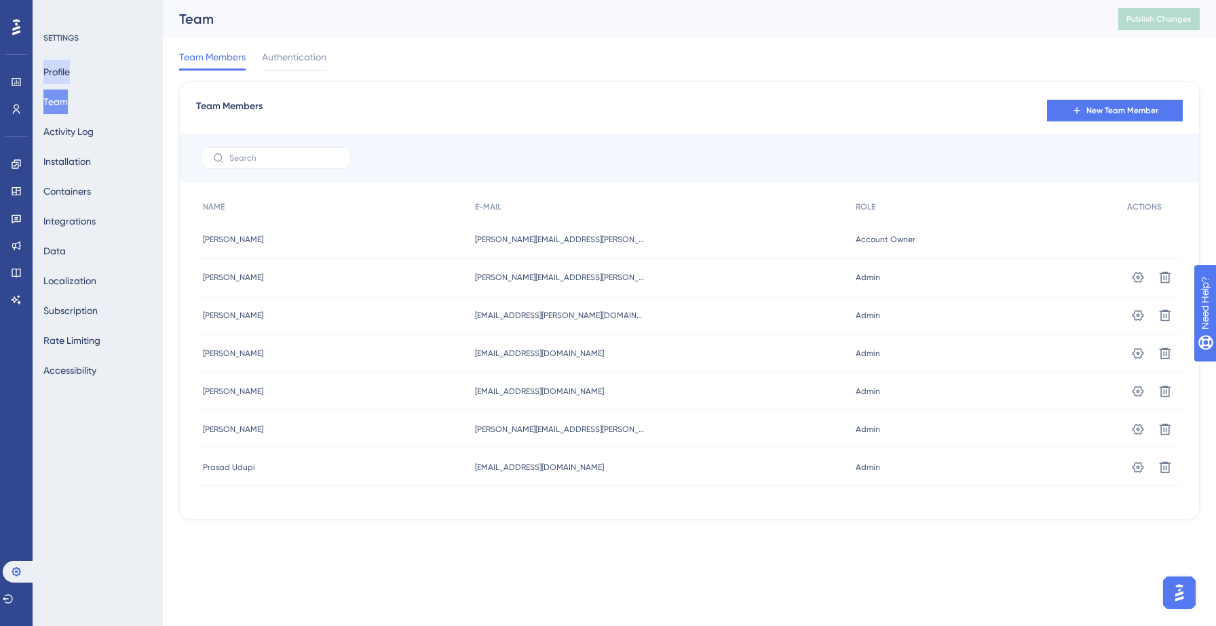
click at [70, 74] on button "Profile" at bounding box center [56, 72] width 26 height 24
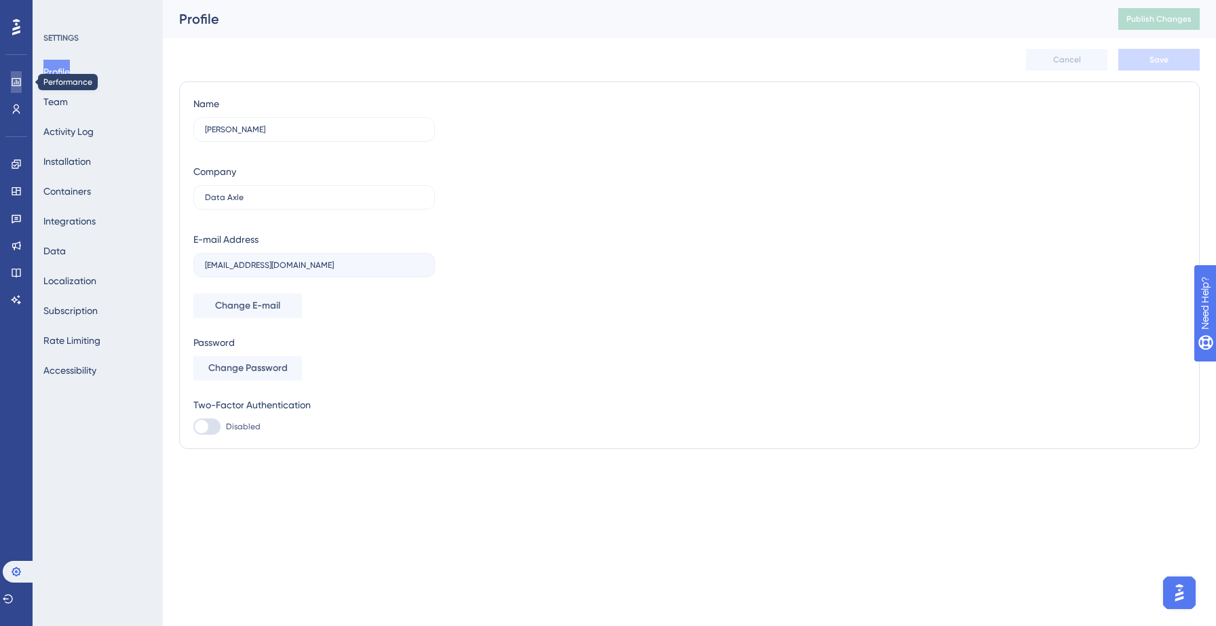
click at [22, 88] on link at bounding box center [16, 82] width 11 height 22
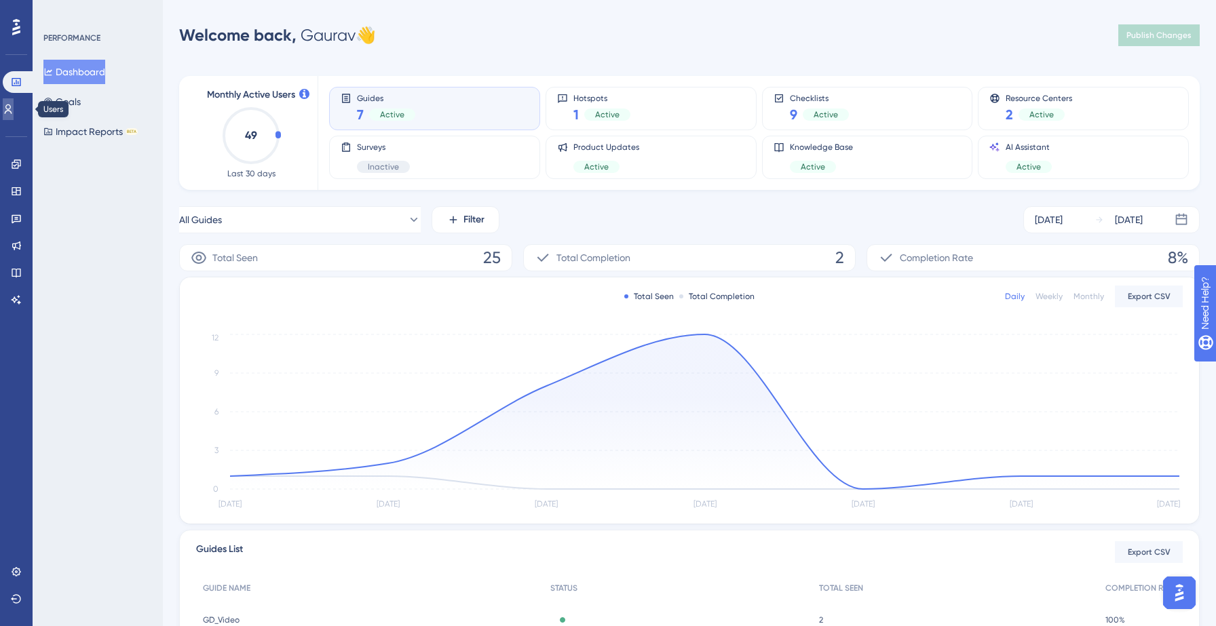
click at [14, 107] on icon at bounding box center [8, 109] width 11 height 11
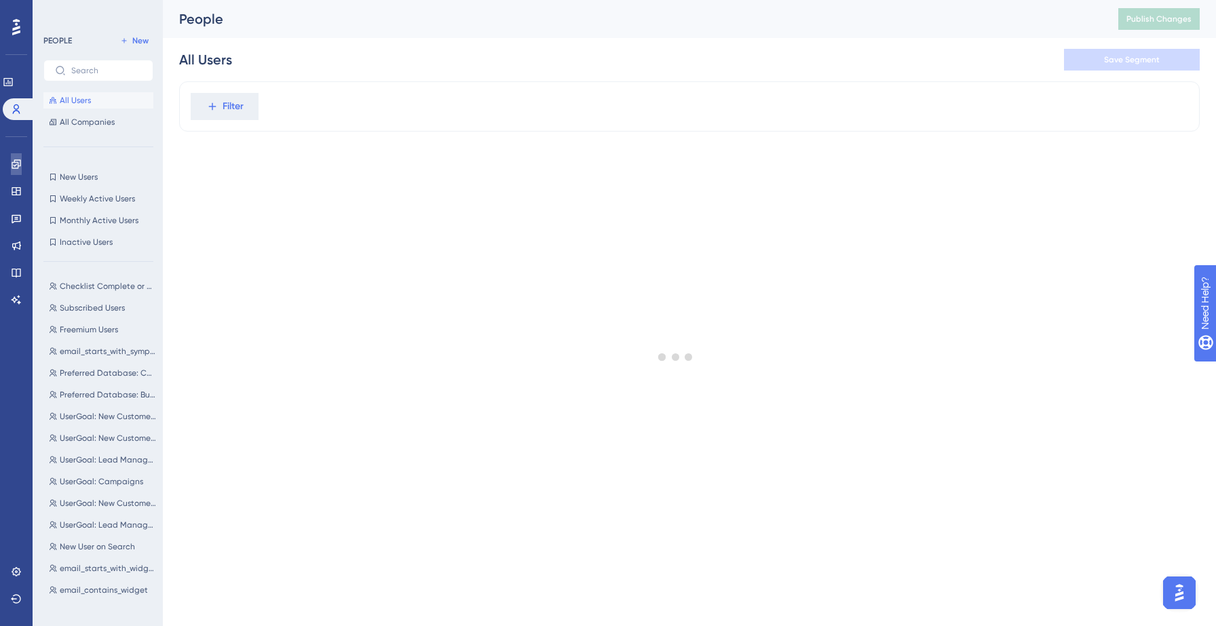
click at [16, 161] on icon at bounding box center [16, 164] width 11 height 11
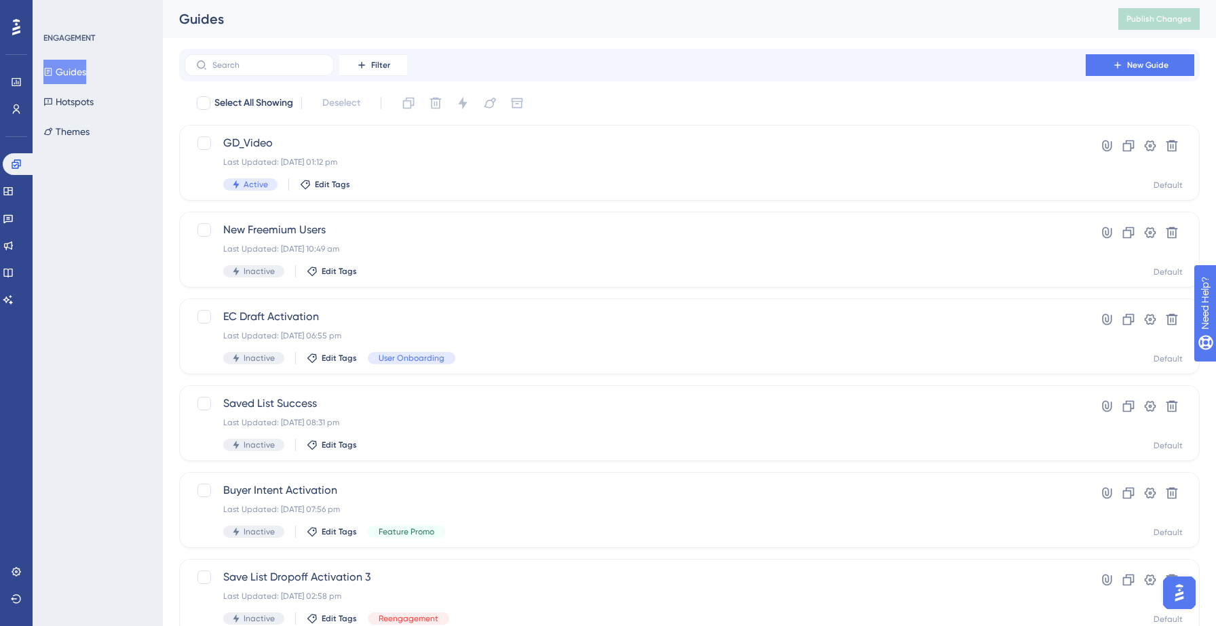
click at [89, 223] on div "ENGAGEMENT Guides Hotspots Themes" at bounding box center [98, 313] width 130 height 626
click at [1095, 60] on button "New Guide" at bounding box center [1139, 65] width 109 height 22
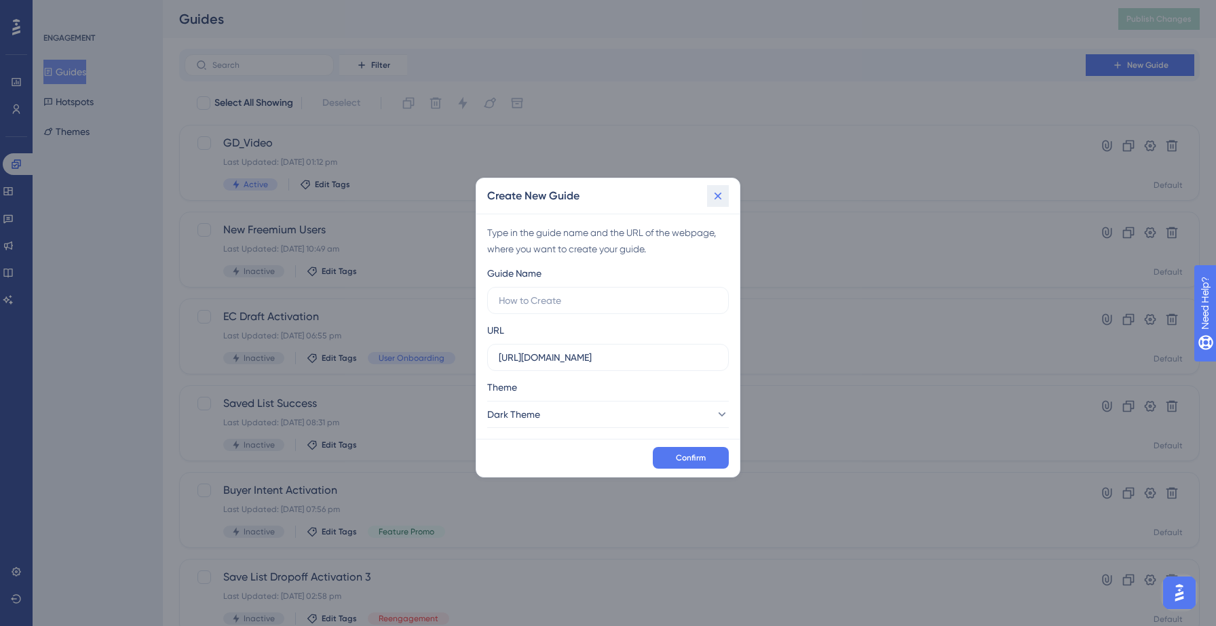
click at [710, 199] on button at bounding box center [718, 196] width 22 height 22
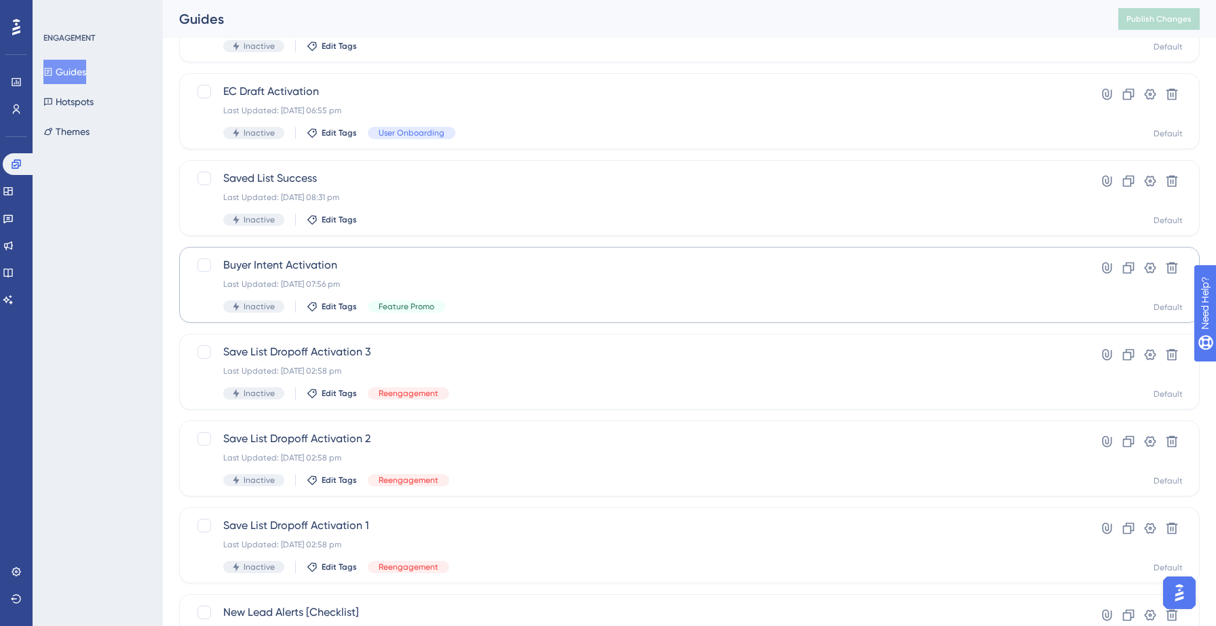
scroll to position [229, 0]
click at [556, 267] on span "Buyer Intent Activation" at bounding box center [635, 262] width 824 height 16
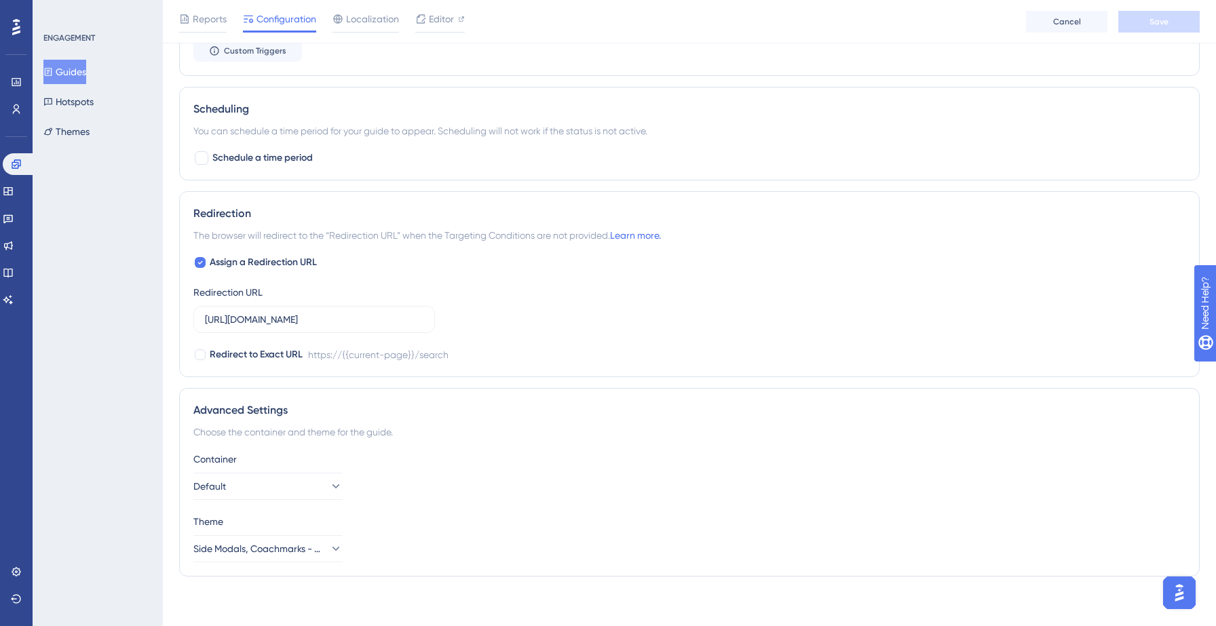
scroll to position [819, 0]
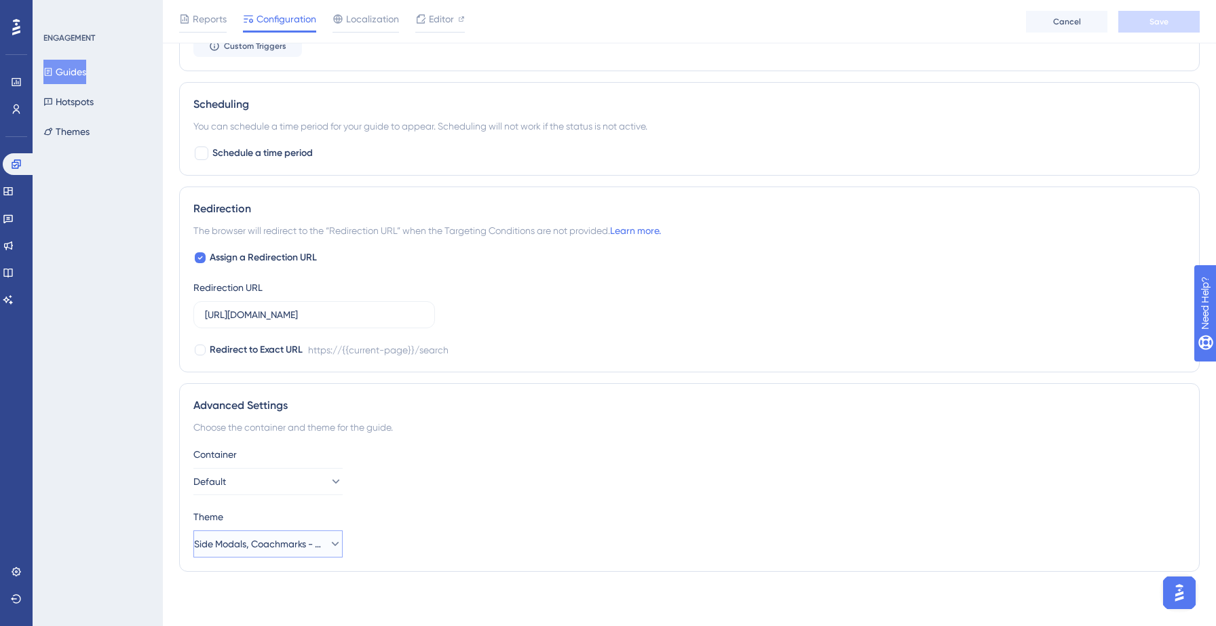
click at [307, 545] on span "Side Modals, Coachmarks - Dark" at bounding box center [258, 544] width 129 height 16
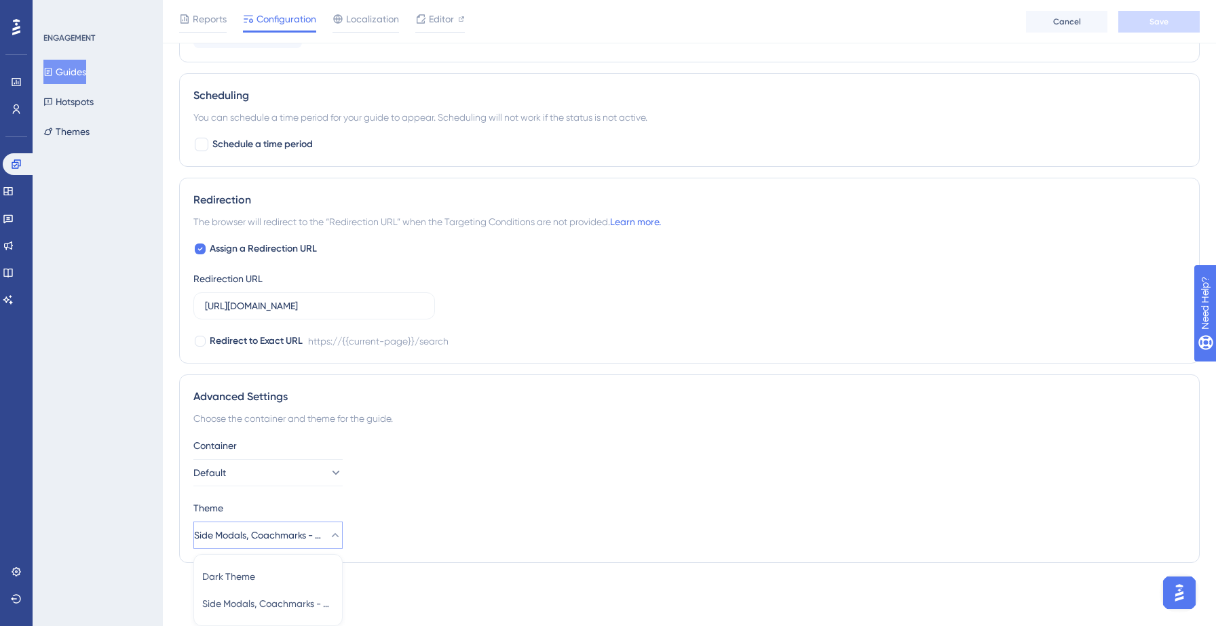
click at [421, 515] on div "Theme" at bounding box center [689, 508] width 992 height 16
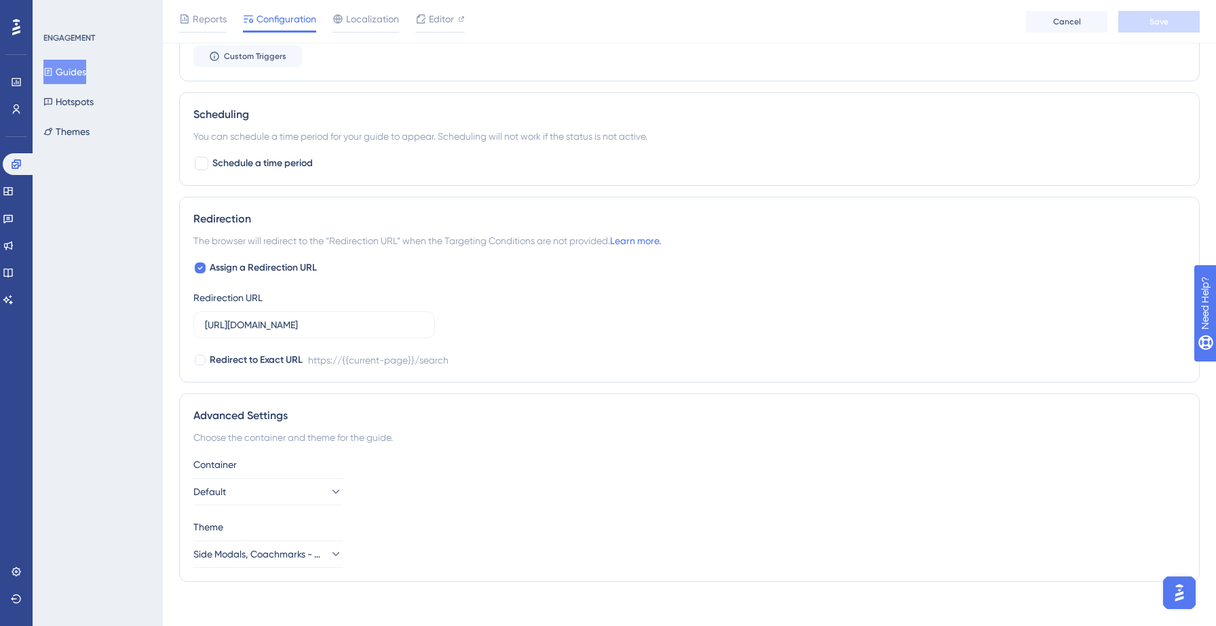
scroll to position [819, 0]
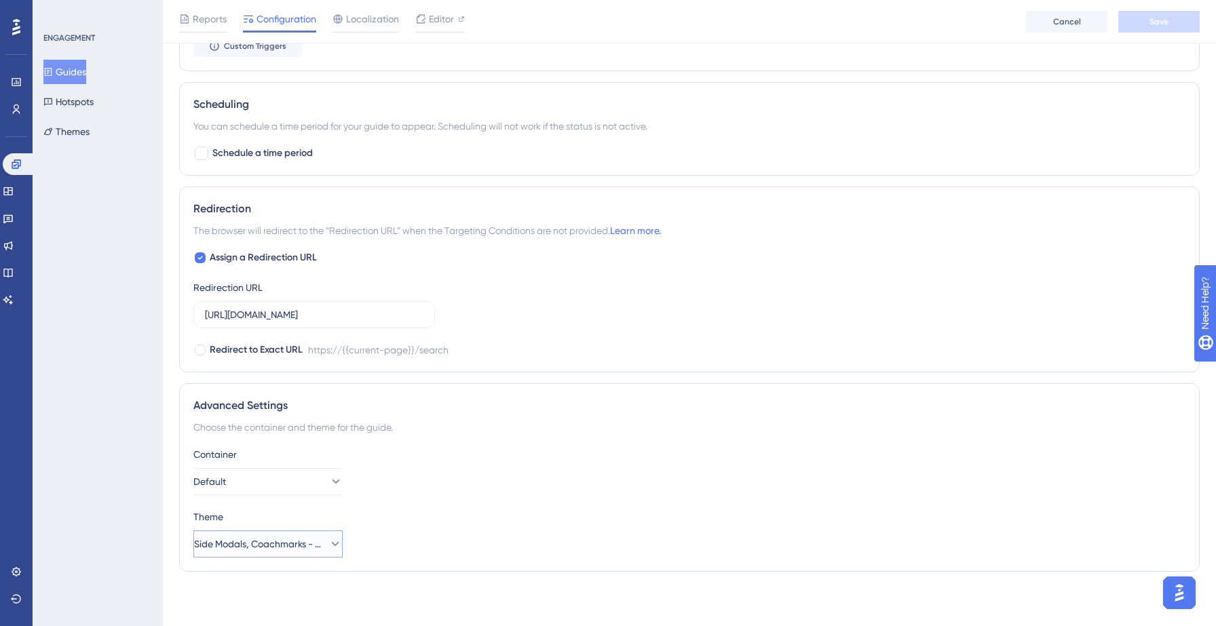
click at [313, 546] on button "Side Modals, Coachmarks - Dark" at bounding box center [267, 544] width 149 height 27
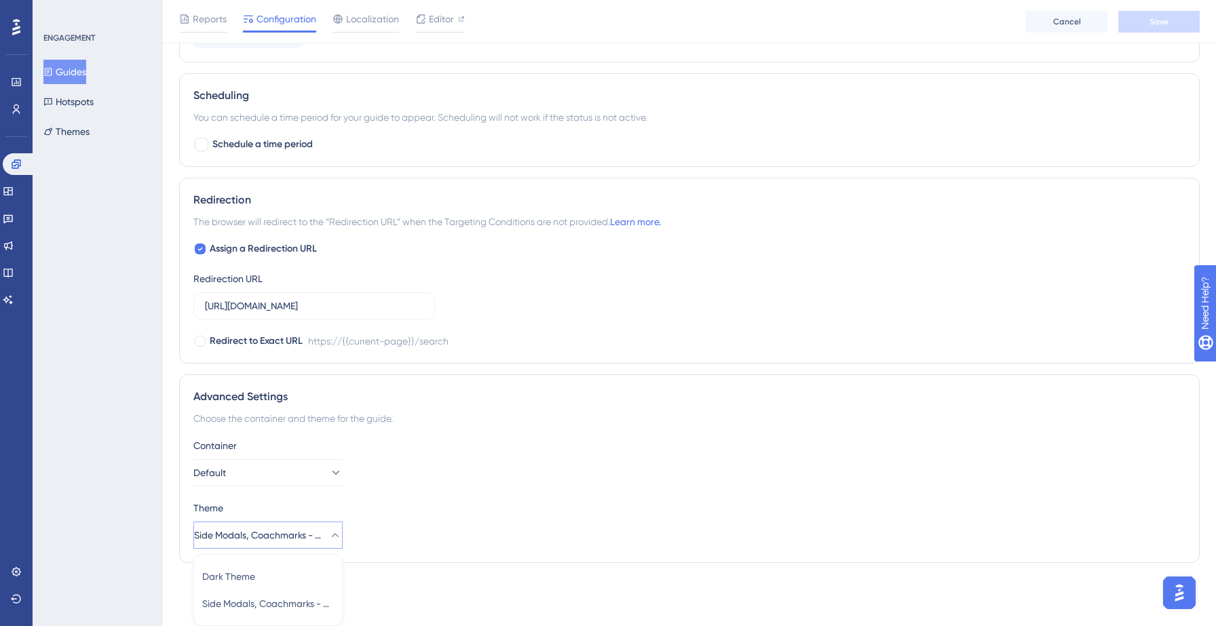
click at [457, 497] on div "Container Default Theme Side Modals, Coachmarks - Dark Dark Theme Dark Theme Si…" at bounding box center [689, 493] width 992 height 111
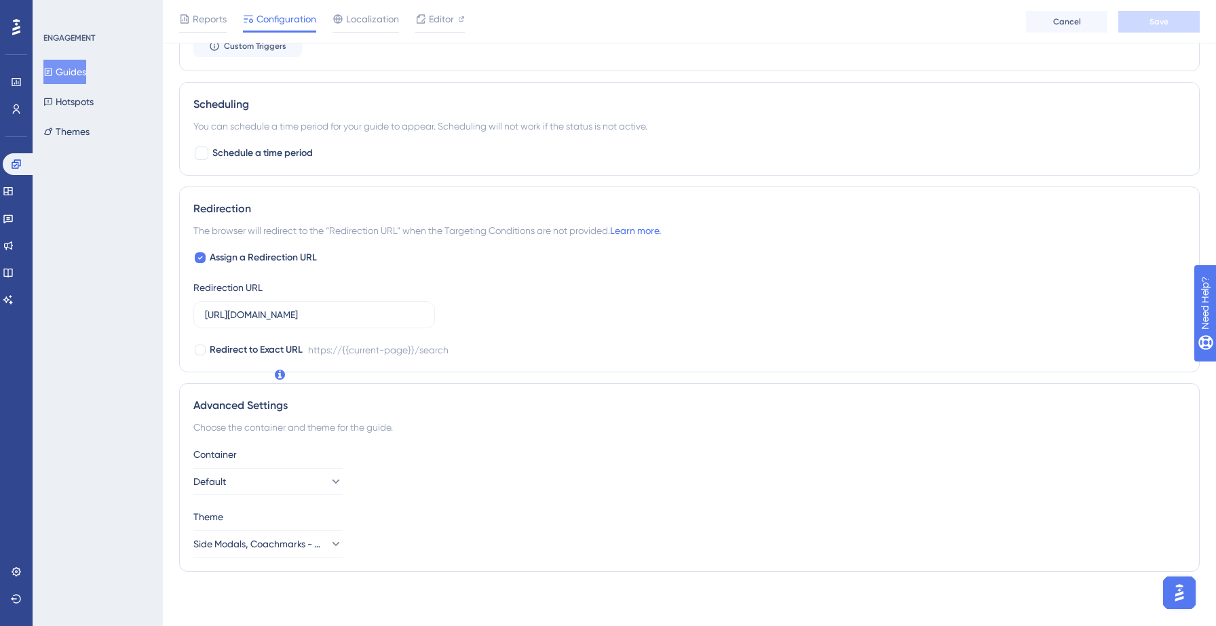
scroll to position [819, 0]
click at [269, 486] on button "Default" at bounding box center [267, 481] width 149 height 27
click at [440, 473] on div "Container Default Default Default" at bounding box center [689, 470] width 992 height 49
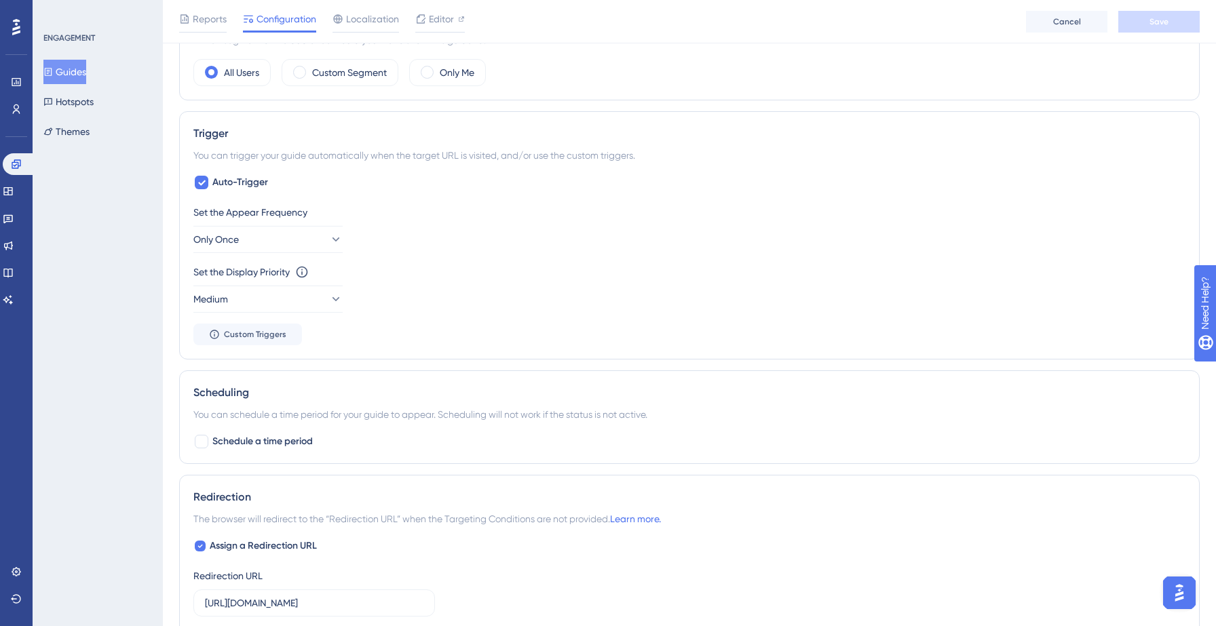
scroll to position [528, 0]
click at [328, 306] on icon at bounding box center [335, 301] width 14 height 14
click at [464, 299] on div "Set the Display Priority This option will set the display priority between auto…" at bounding box center [689, 290] width 992 height 49
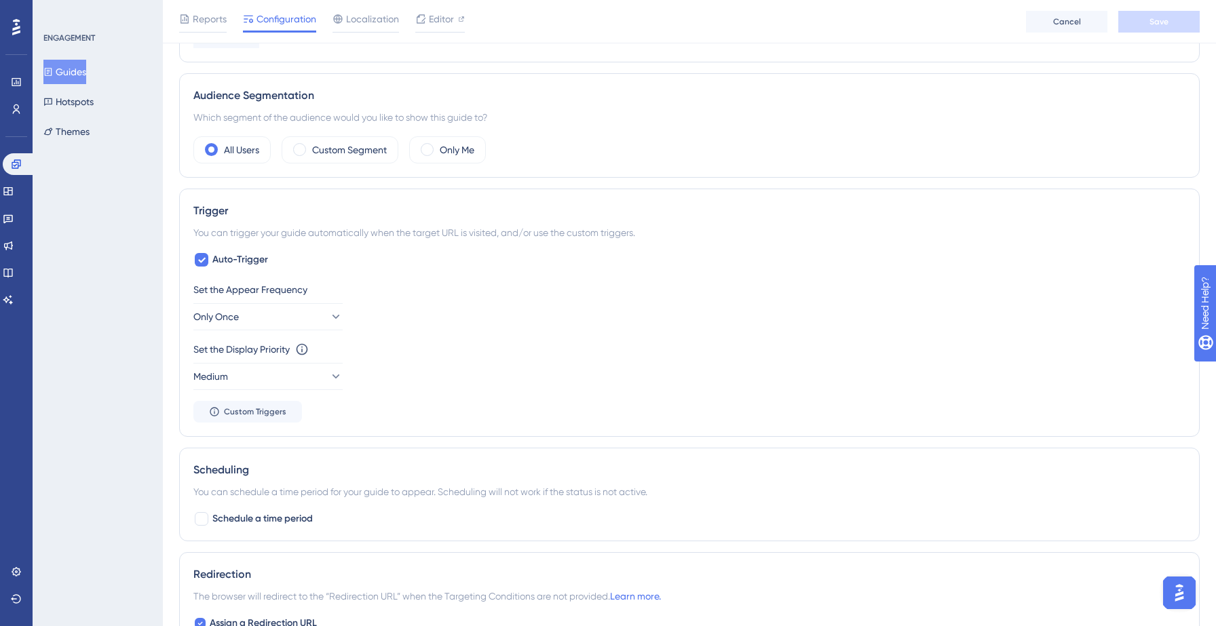
scroll to position [451, 0]
click at [290, 319] on button "Only Once" at bounding box center [267, 318] width 149 height 27
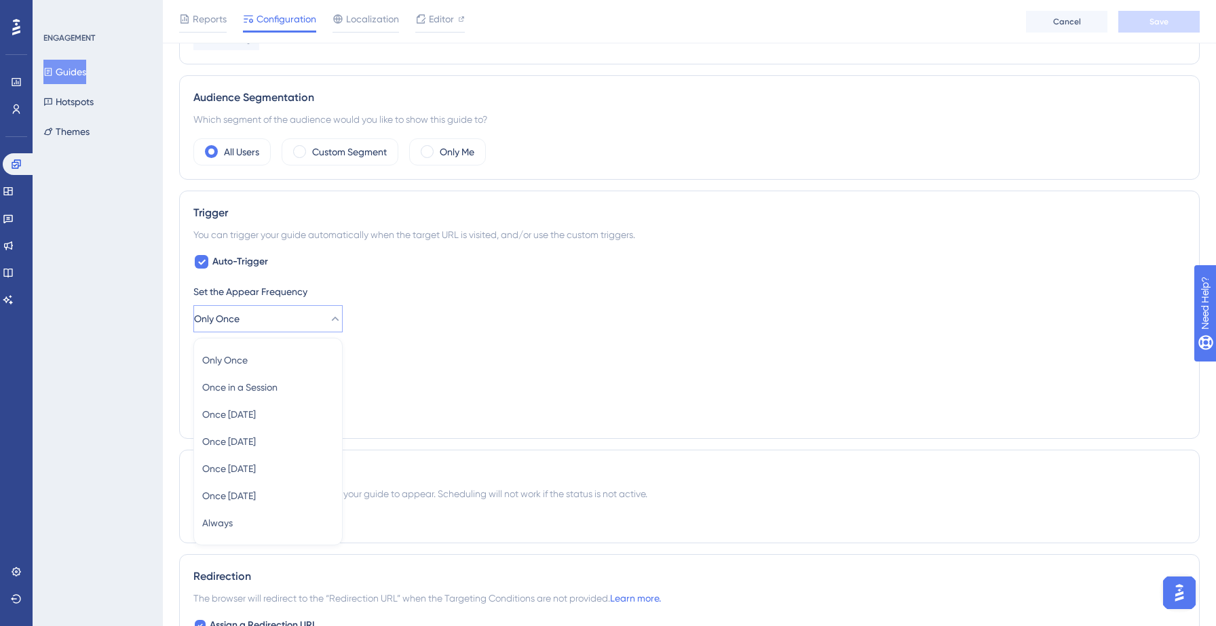
scroll to position [579, 0]
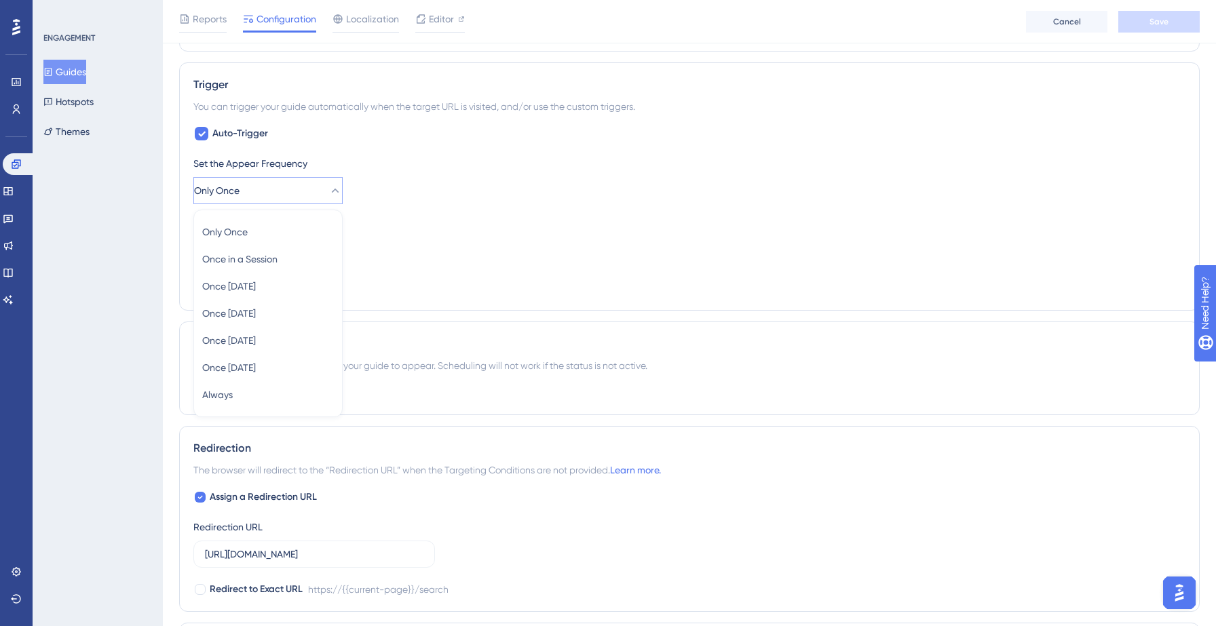
click at [445, 218] on div "Set the Display Priority This option will set the display priority between auto…" at bounding box center [689, 223] width 992 height 16
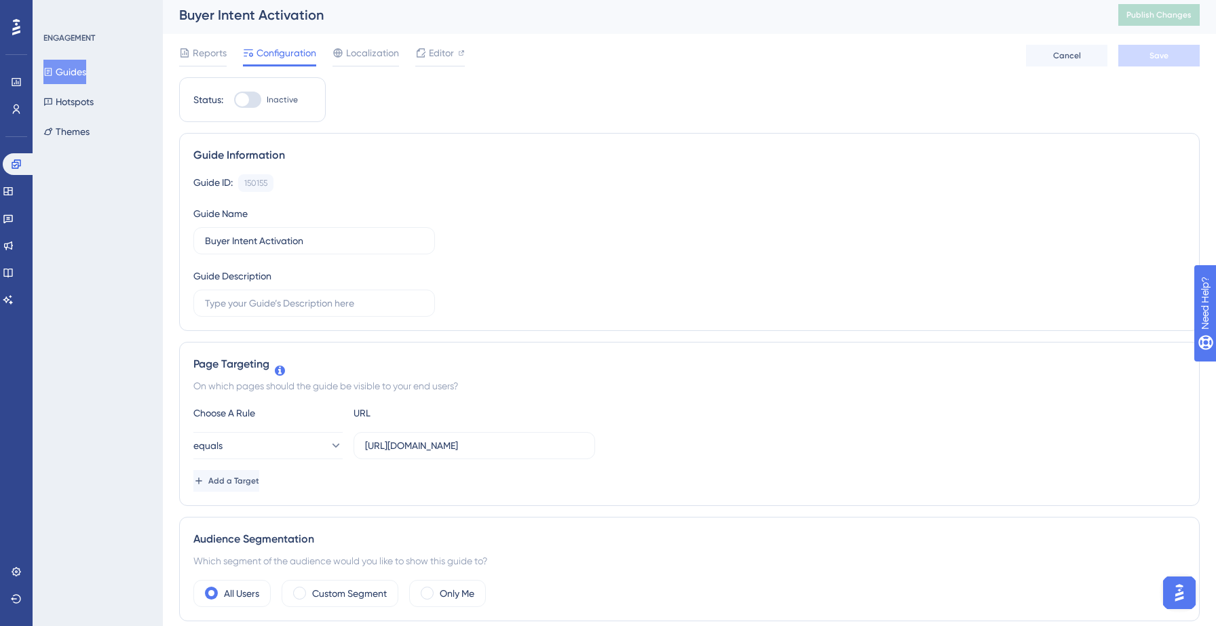
scroll to position [0, 0]
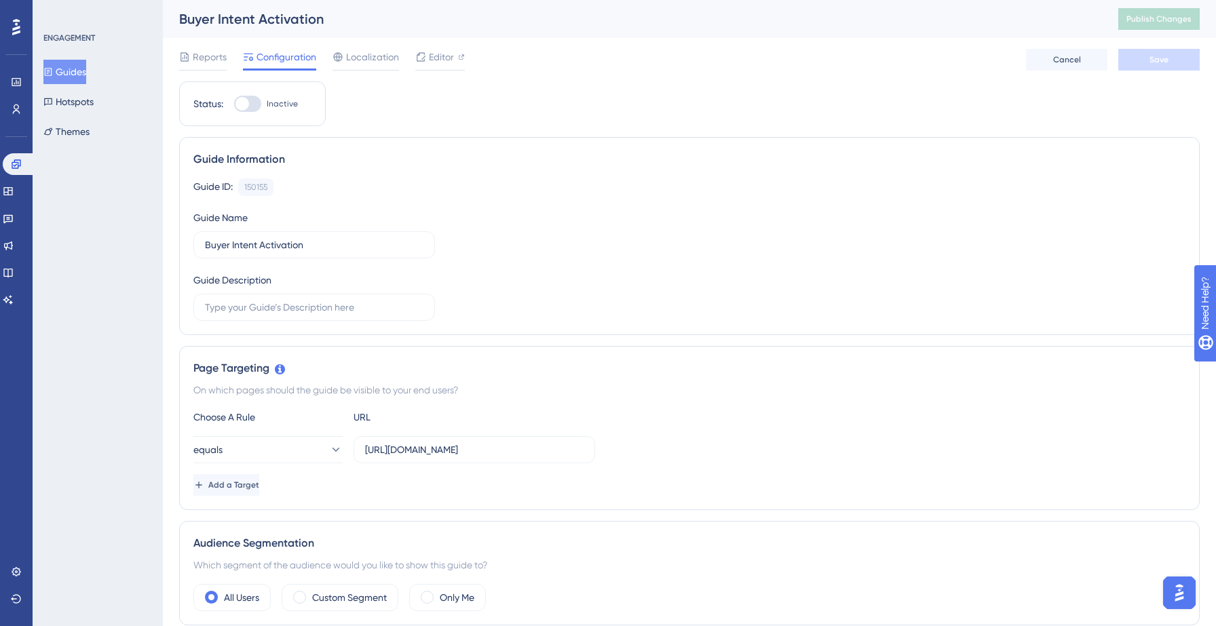
click at [377, 43] on div "Reports Configuration Localization Editor Cancel Save" at bounding box center [689, 59] width 1020 height 43
drag, startPoint x: 377, startPoint y: 55, endPoint x: 589, endPoint y: 260, distance: 294.6
click at [377, 55] on span "Localization" at bounding box center [372, 57] width 53 height 16
